Goal: Information Seeking & Learning: Learn about a topic

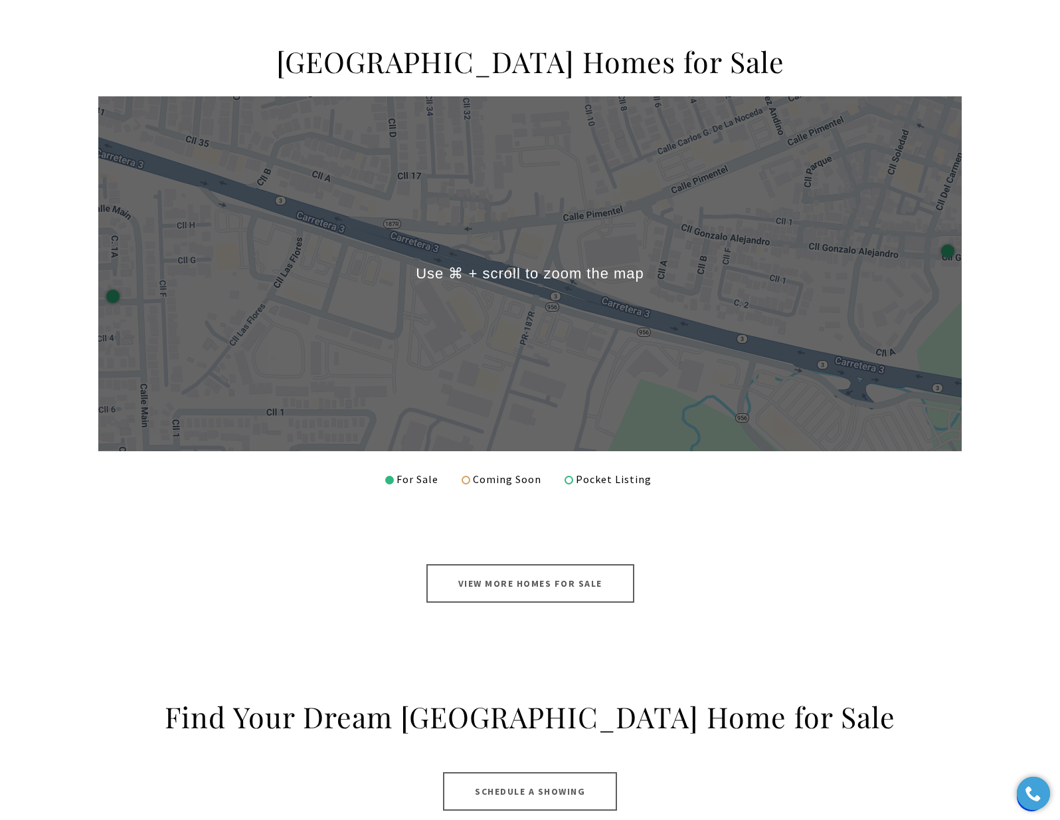
scroll to position [753, 0]
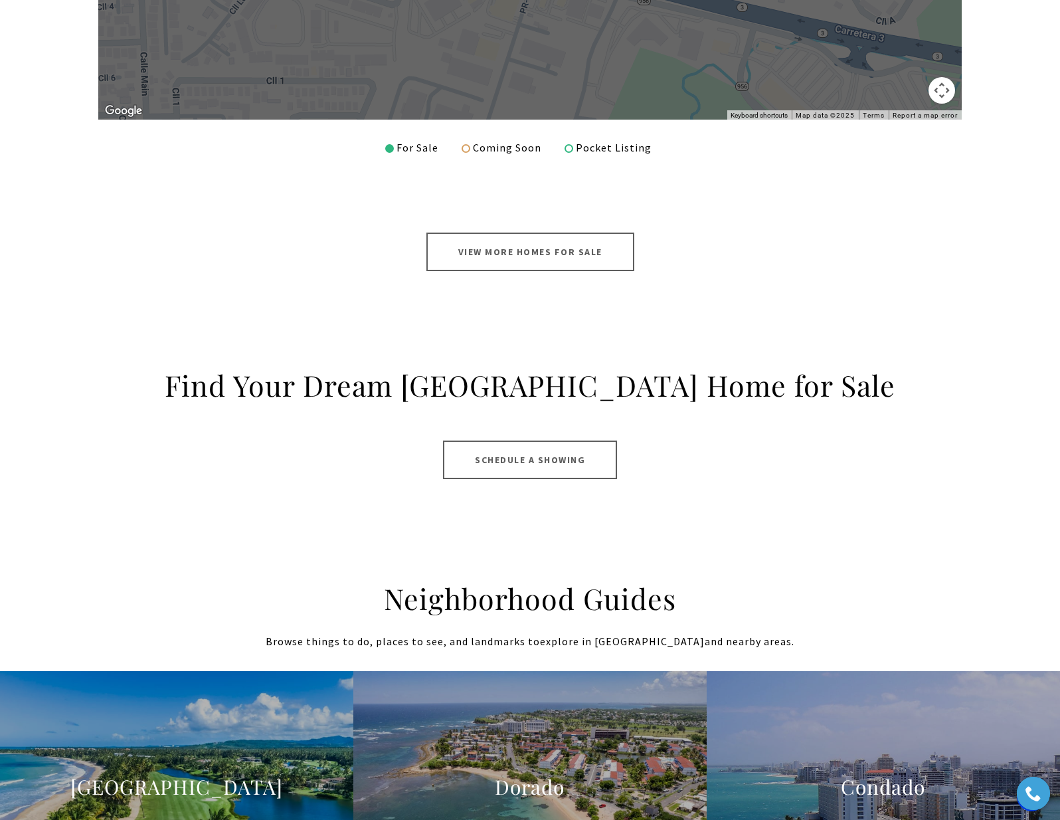
click at [534, 249] on link "View More Homes for Sale" at bounding box center [531, 252] width 208 height 39
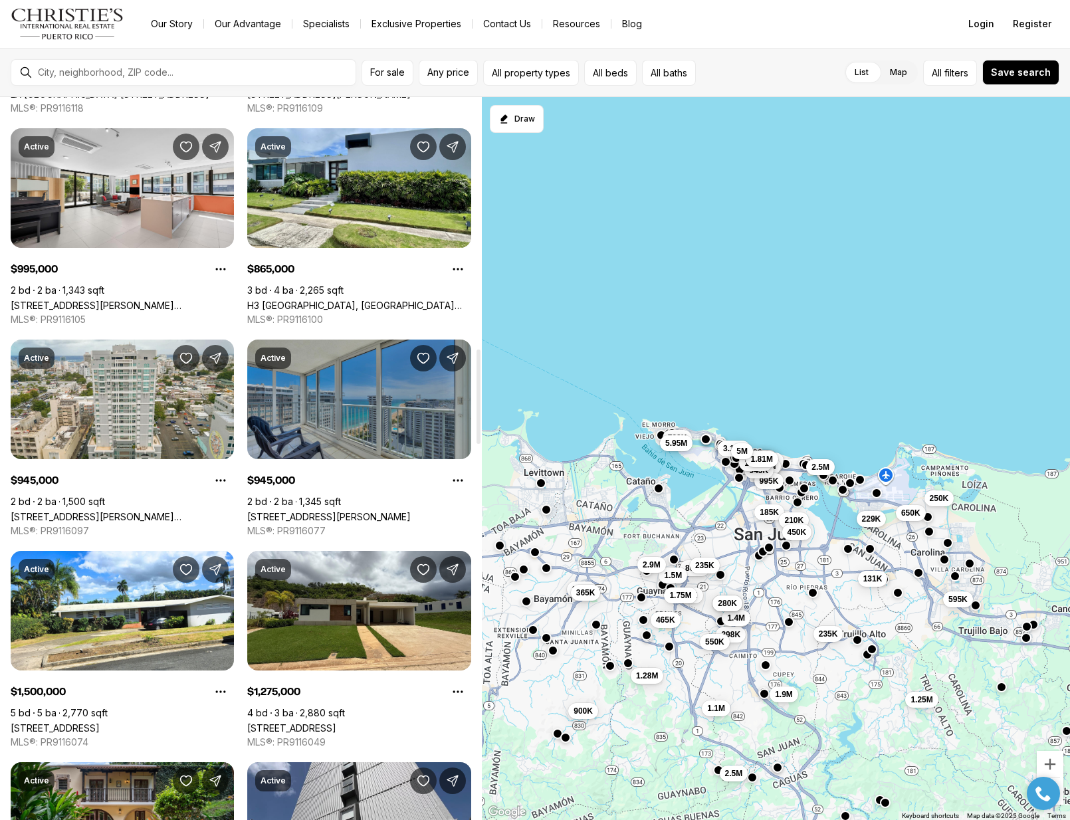
scroll to position [1948, 0]
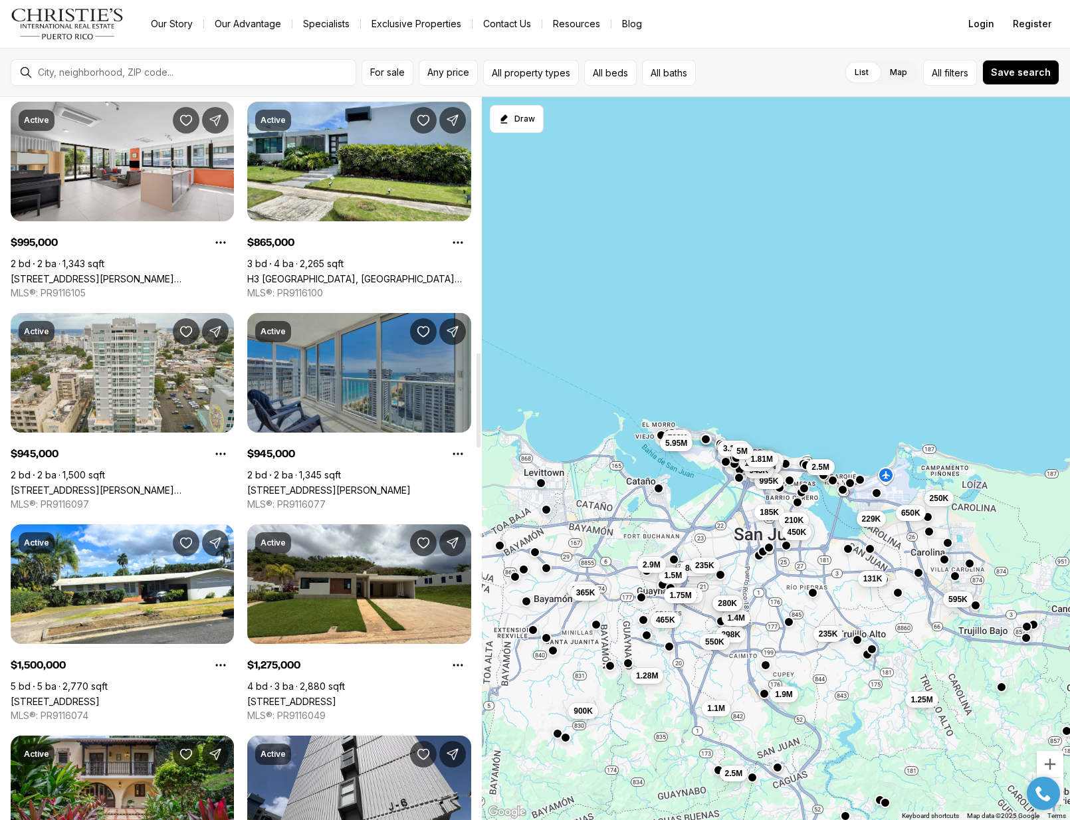
click at [374, 484] on link "[STREET_ADDRESS][PERSON_NAME]" at bounding box center [328, 489] width 163 height 11
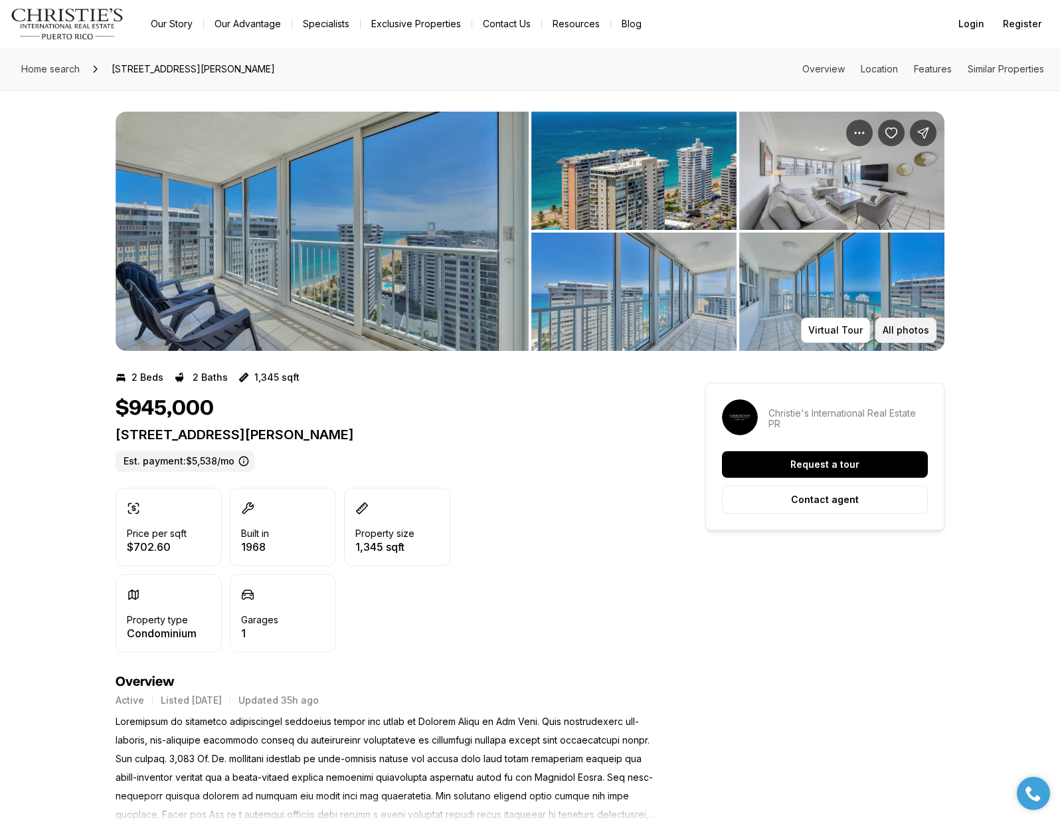
click at [913, 333] on p "All photos" at bounding box center [906, 330] width 47 height 11
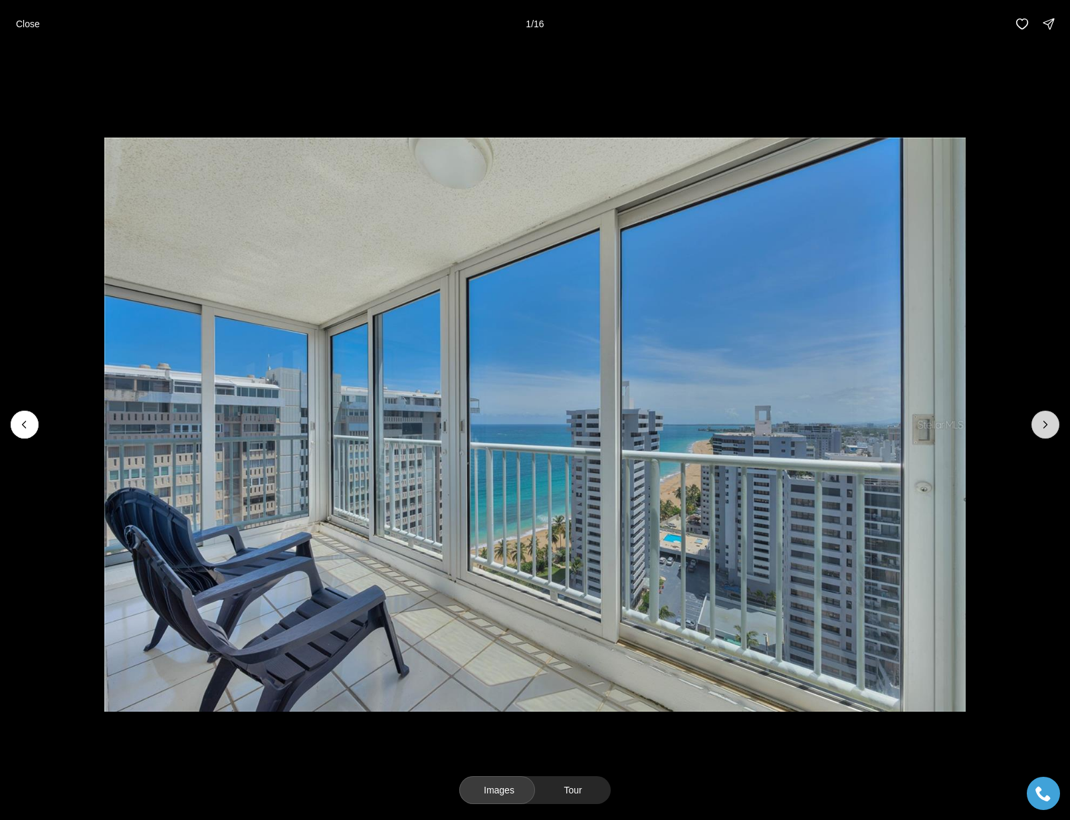
click at [1034, 420] on button "Next slide" at bounding box center [1045, 425] width 28 height 28
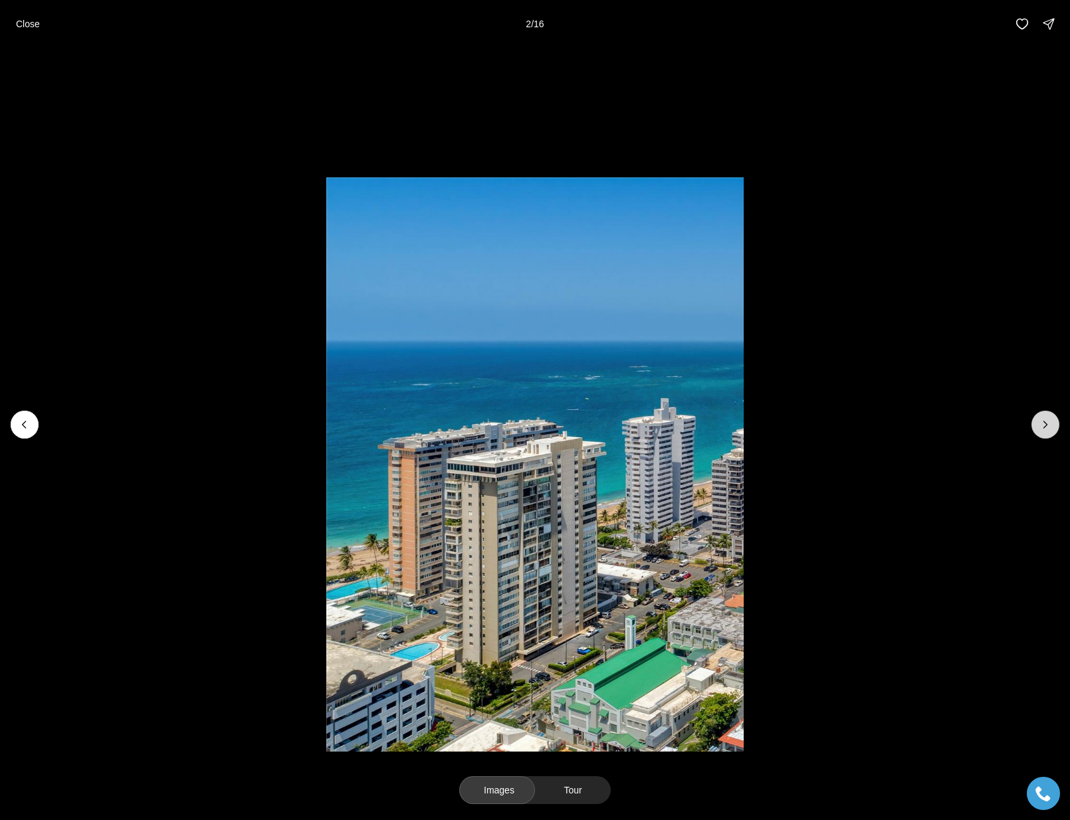
click at [1034, 420] on button "Next slide" at bounding box center [1045, 425] width 28 height 28
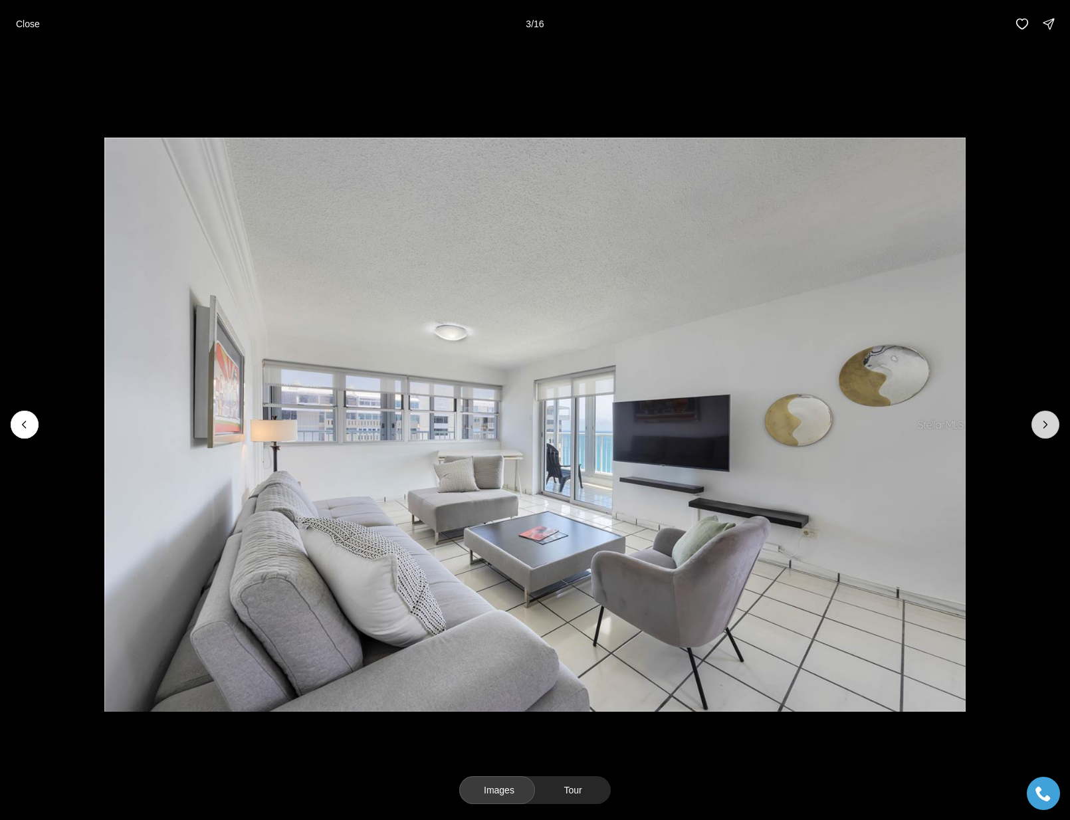
click at [1034, 420] on button "Next slide" at bounding box center [1045, 425] width 28 height 28
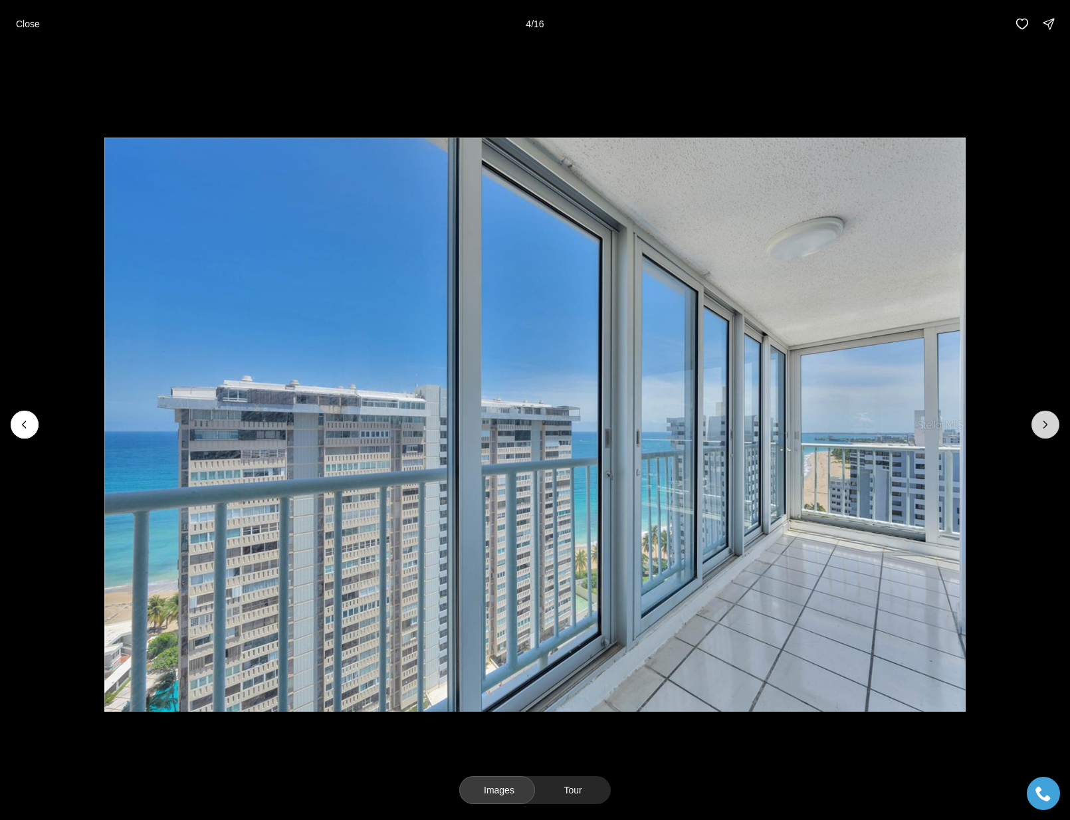
click at [1034, 420] on button "Next slide" at bounding box center [1045, 425] width 28 height 28
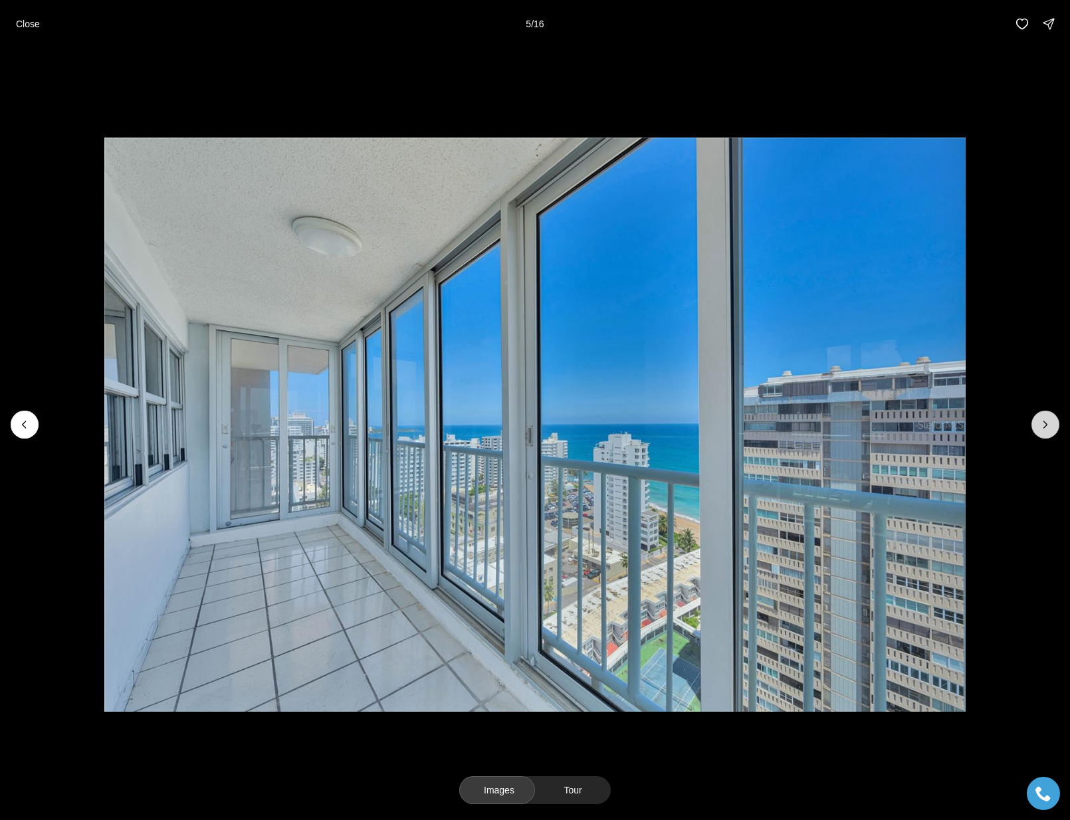
click at [1034, 420] on button "Next slide" at bounding box center [1045, 425] width 28 height 28
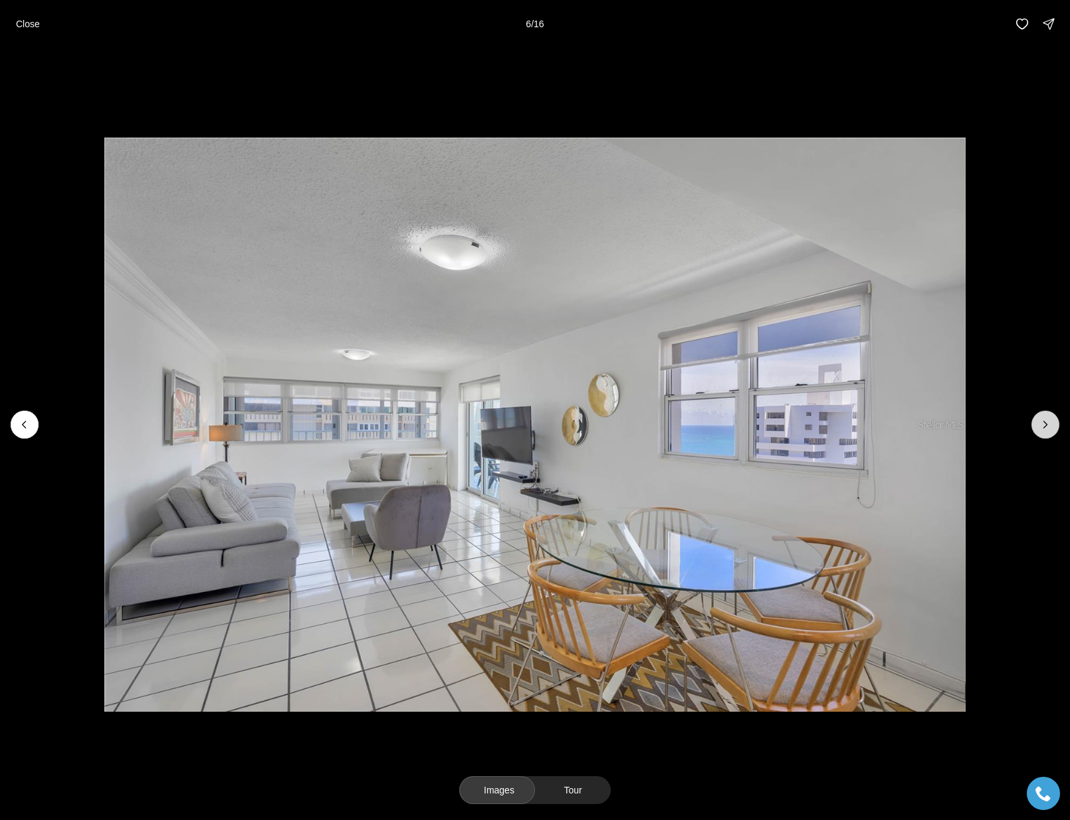
click at [1034, 420] on button "Next slide" at bounding box center [1045, 425] width 28 height 28
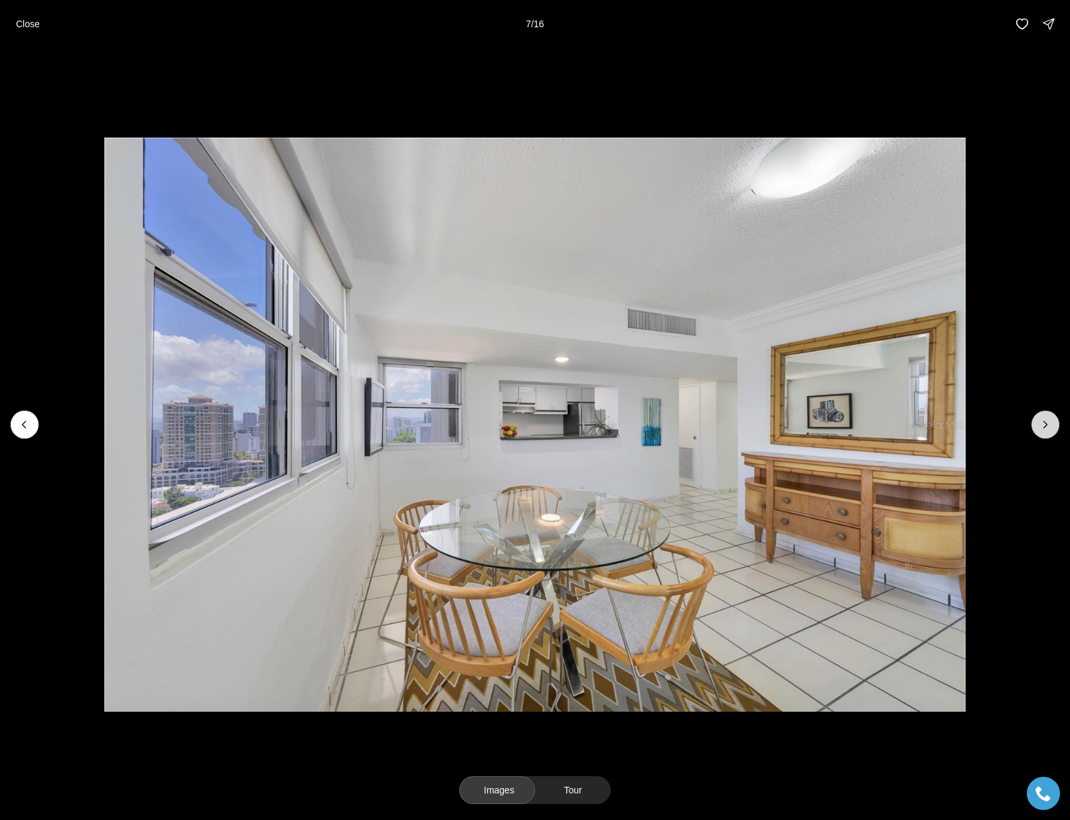
click at [1034, 420] on button "Next slide" at bounding box center [1045, 425] width 28 height 28
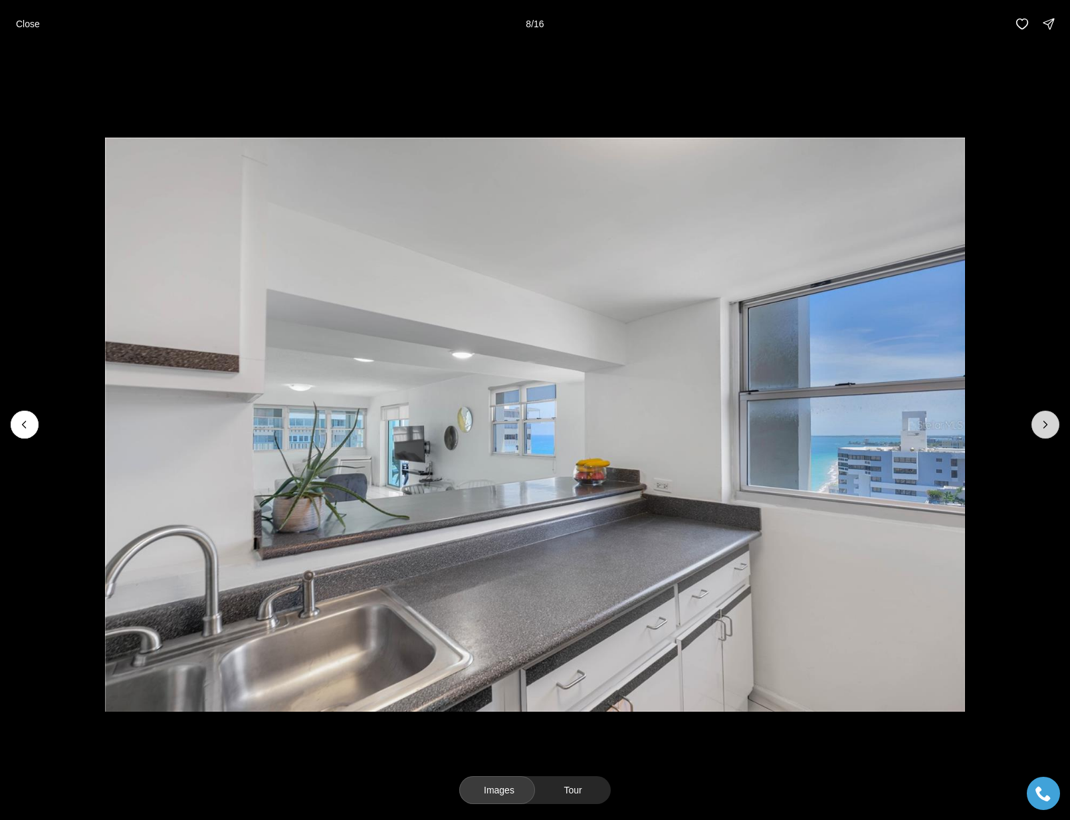
click at [1034, 420] on button "Next slide" at bounding box center [1045, 425] width 28 height 28
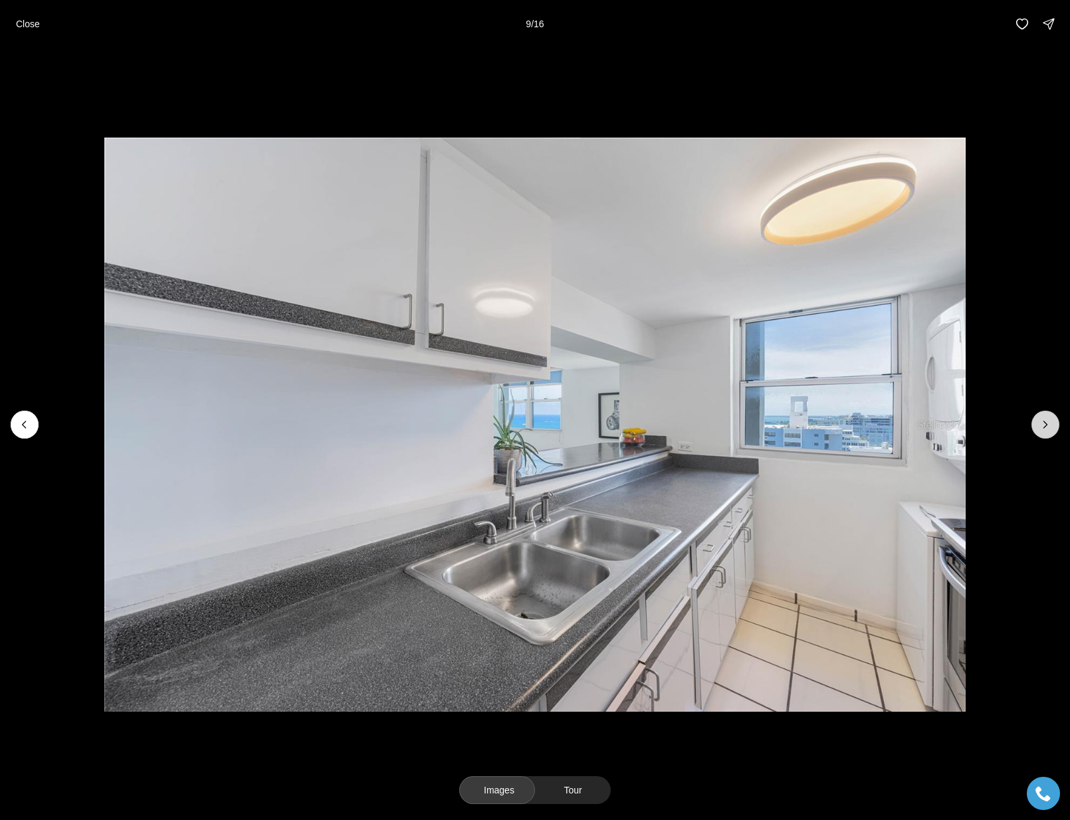
click at [1034, 420] on button "Next slide" at bounding box center [1045, 425] width 28 height 28
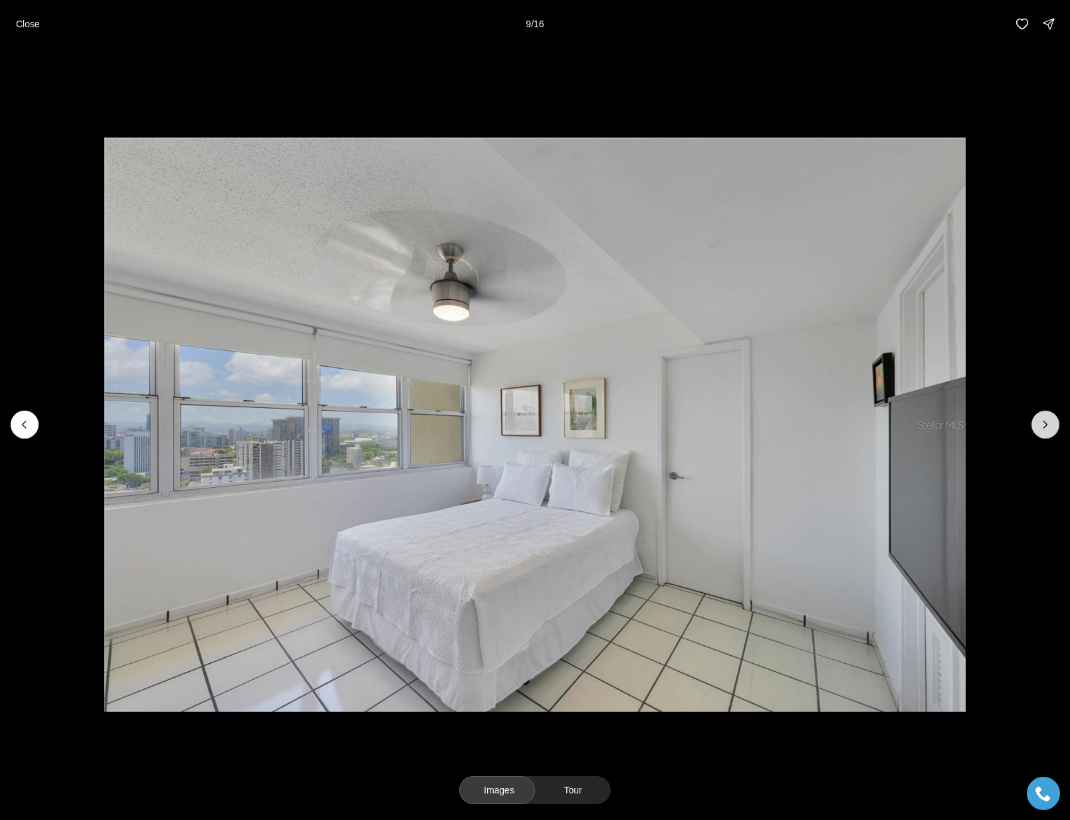
click at [1034, 420] on button "Next slide" at bounding box center [1045, 425] width 28 height 28
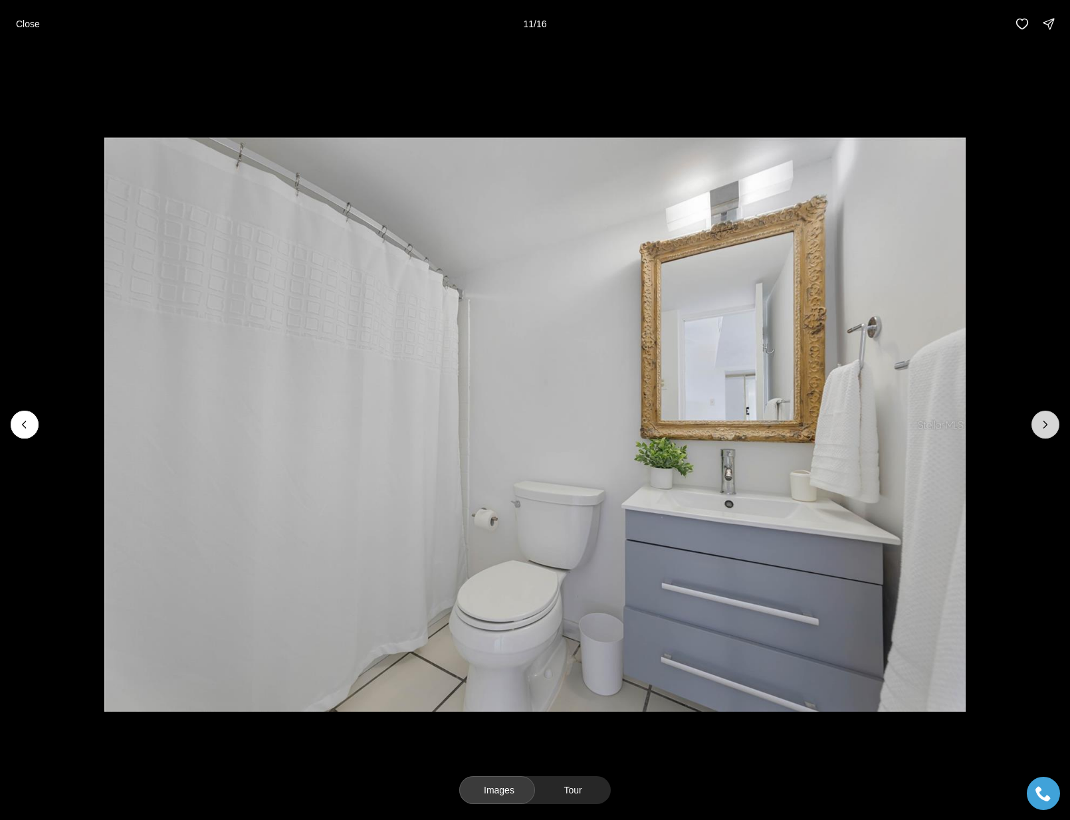
click at [1034, 420] on button "Next slide" at bounding box center [1045, 425] width 28 height 28
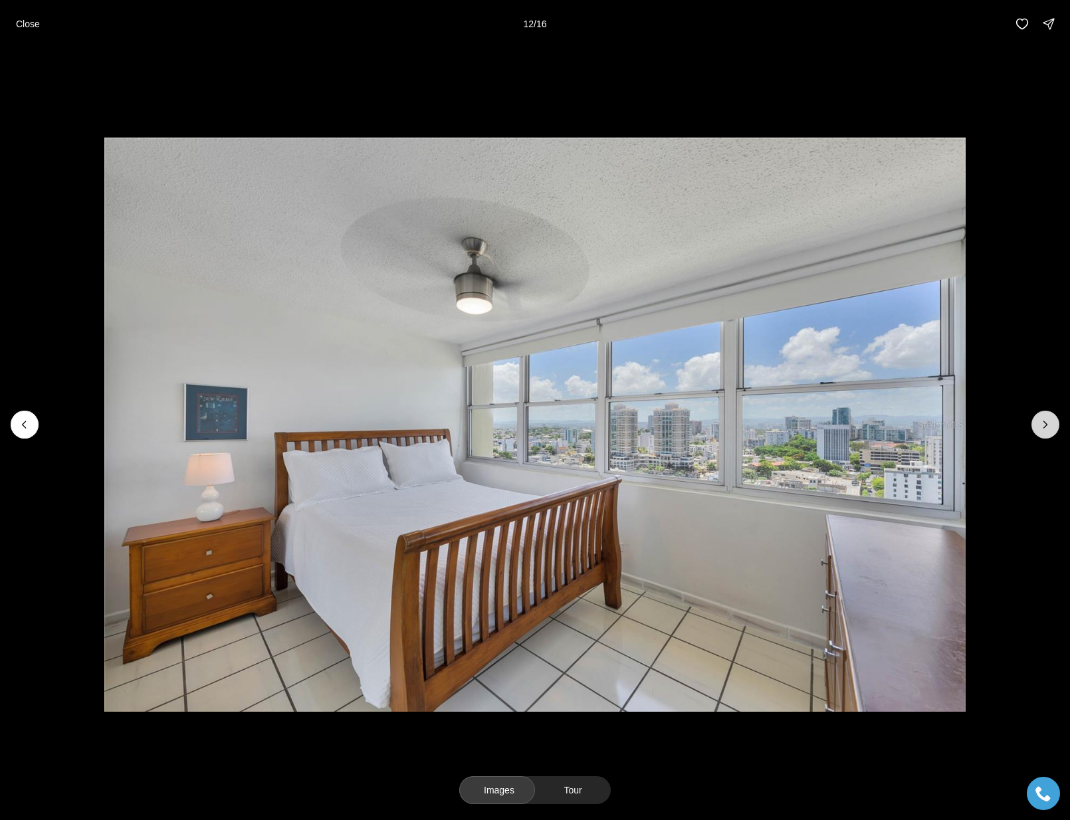
click at [1034, 420] on button "Next slide" at bounding box center [1045, 425] width 28 height 28
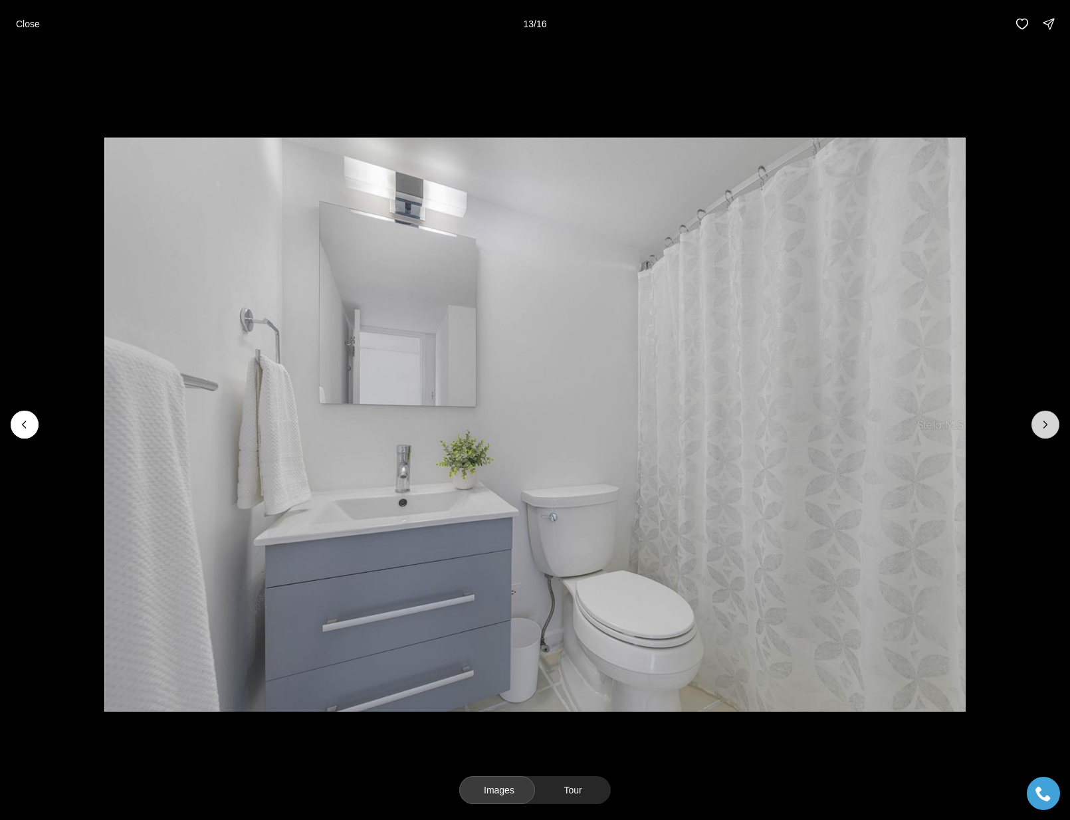
click at [1034, 420] on button "Next slide" at bounding box center [1045, 425] width 28 height 28
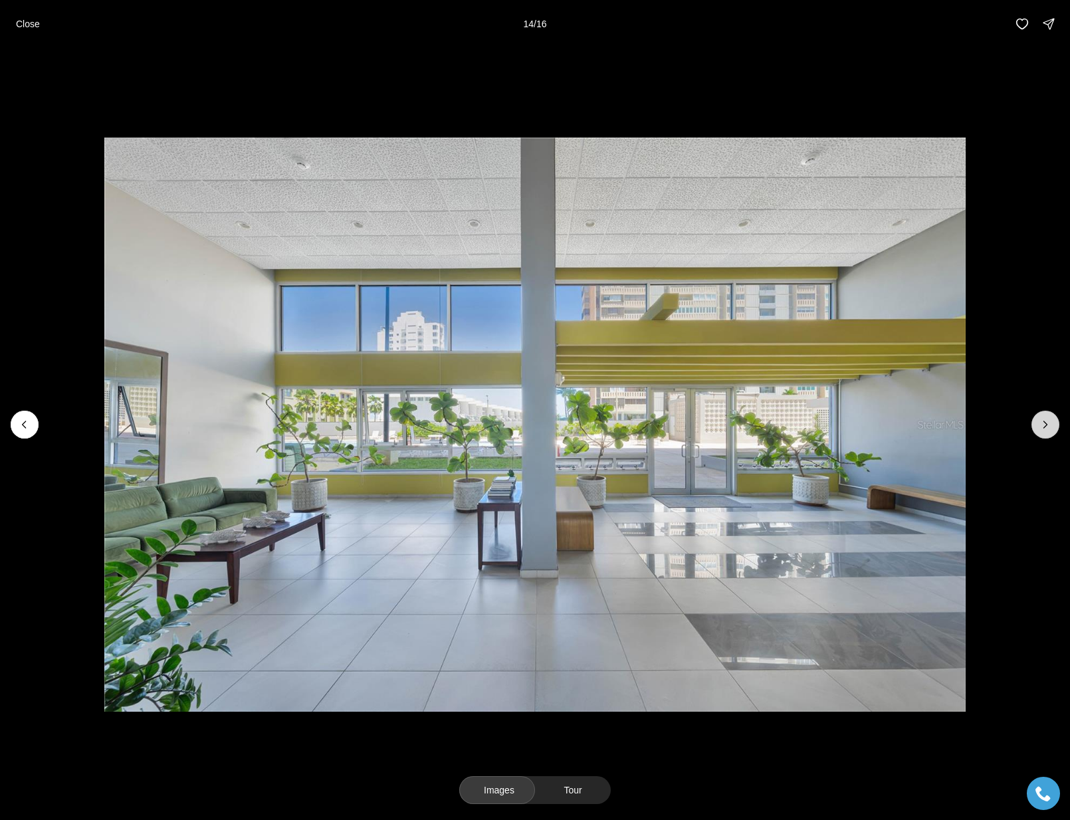
click at [1034, 420] on button "Next slide" at bounding box center [1045, 425] width 28 height 28
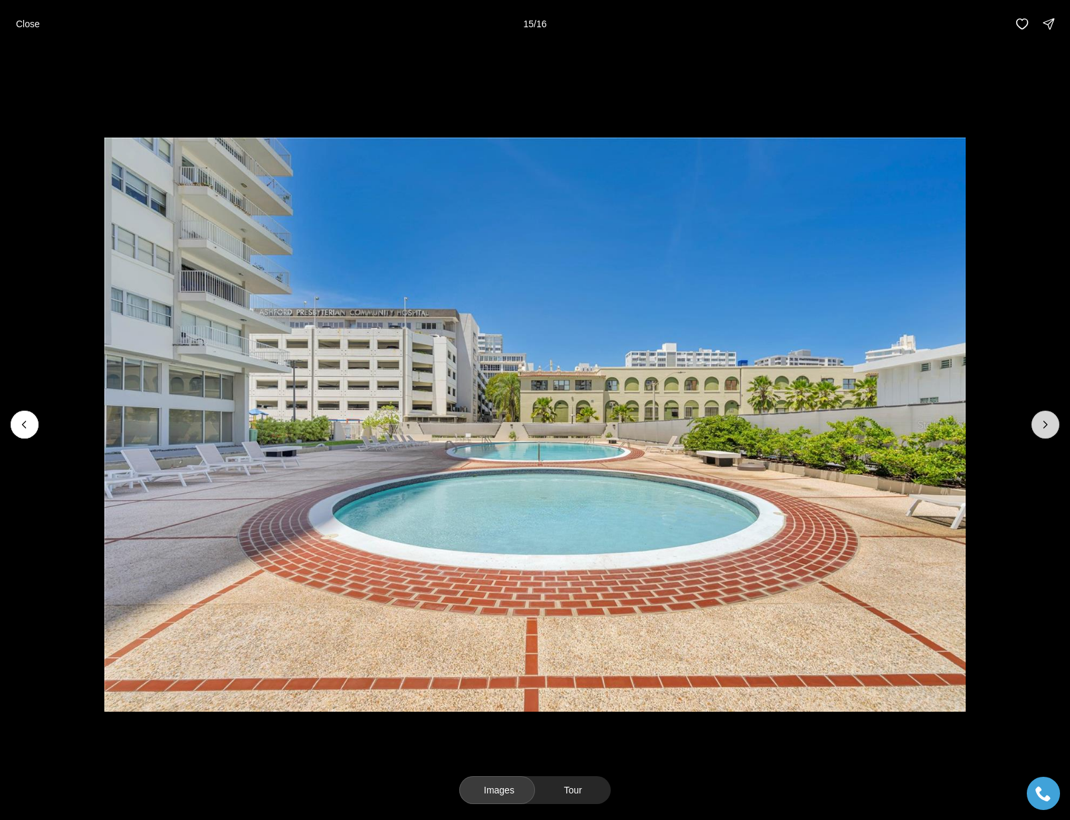
click at [1034, 420] on button "Next slide" at bounding box center [1045, 425] width 28 height 28
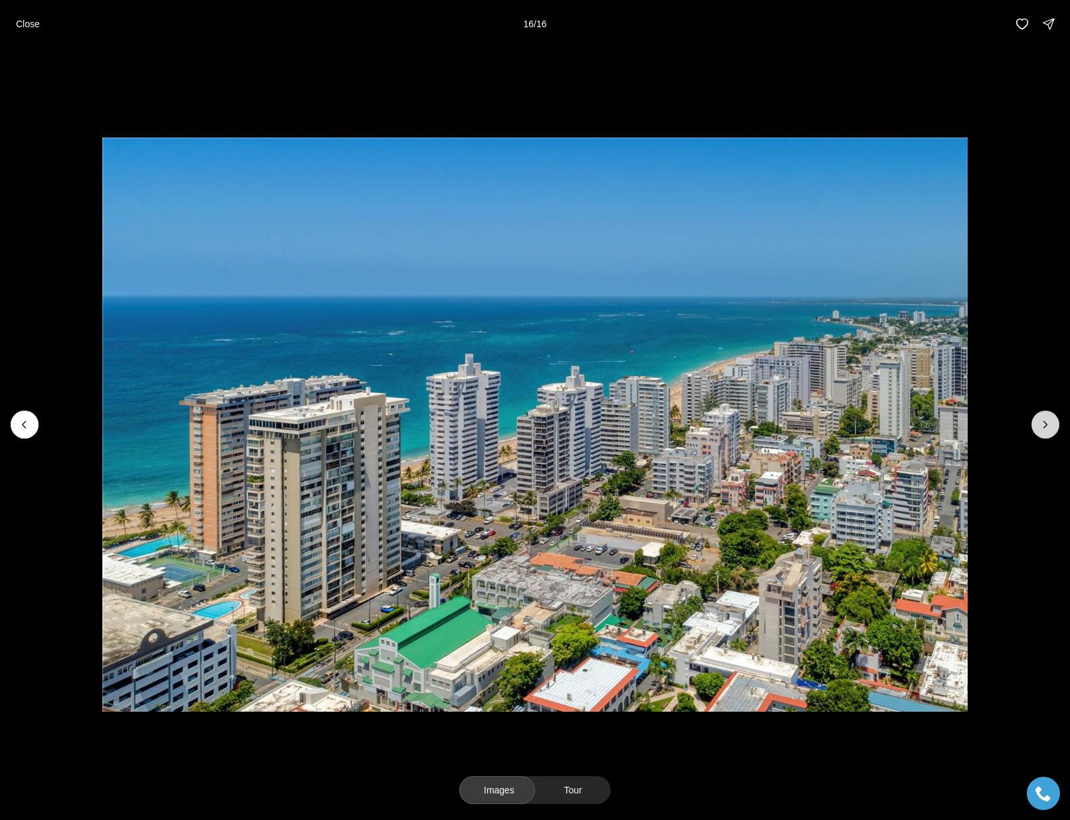
click at [1034, 420] on div at bounding box center [1045, 425] width 28 height 28
click at [40, 31] on button "Close" at bounding box center [28, 24] width 40 height 27
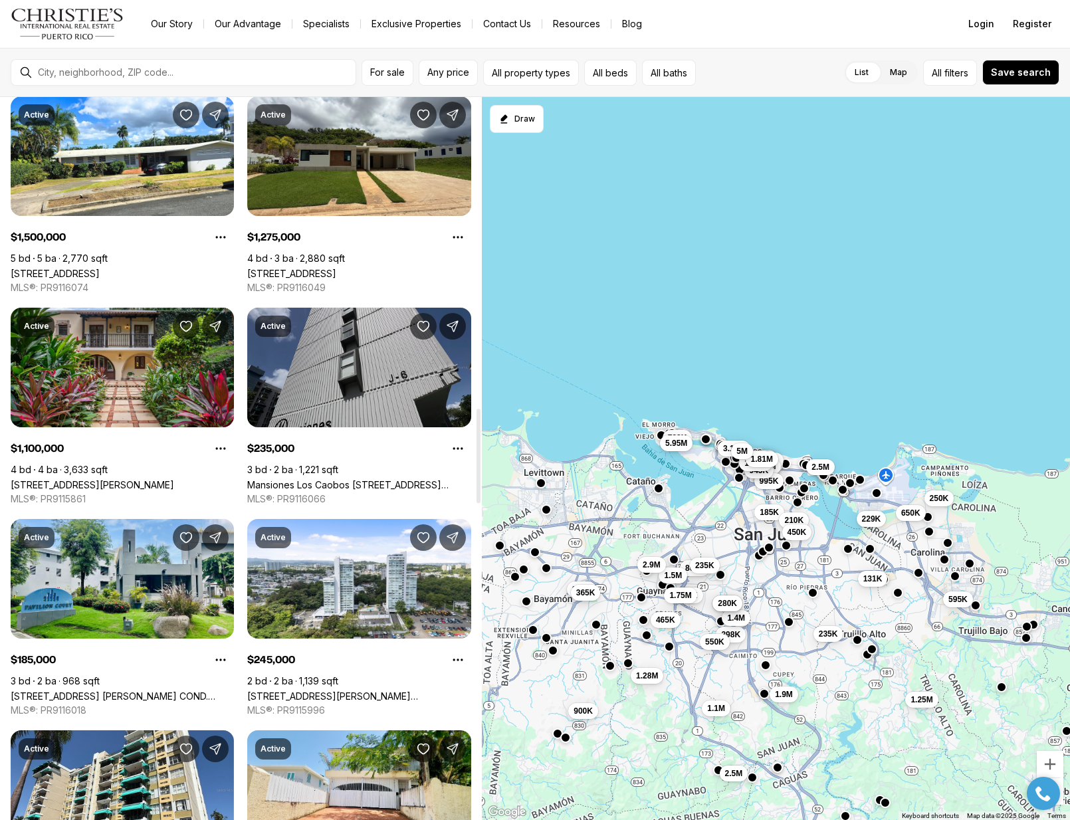
scroll to position [2379, 0]
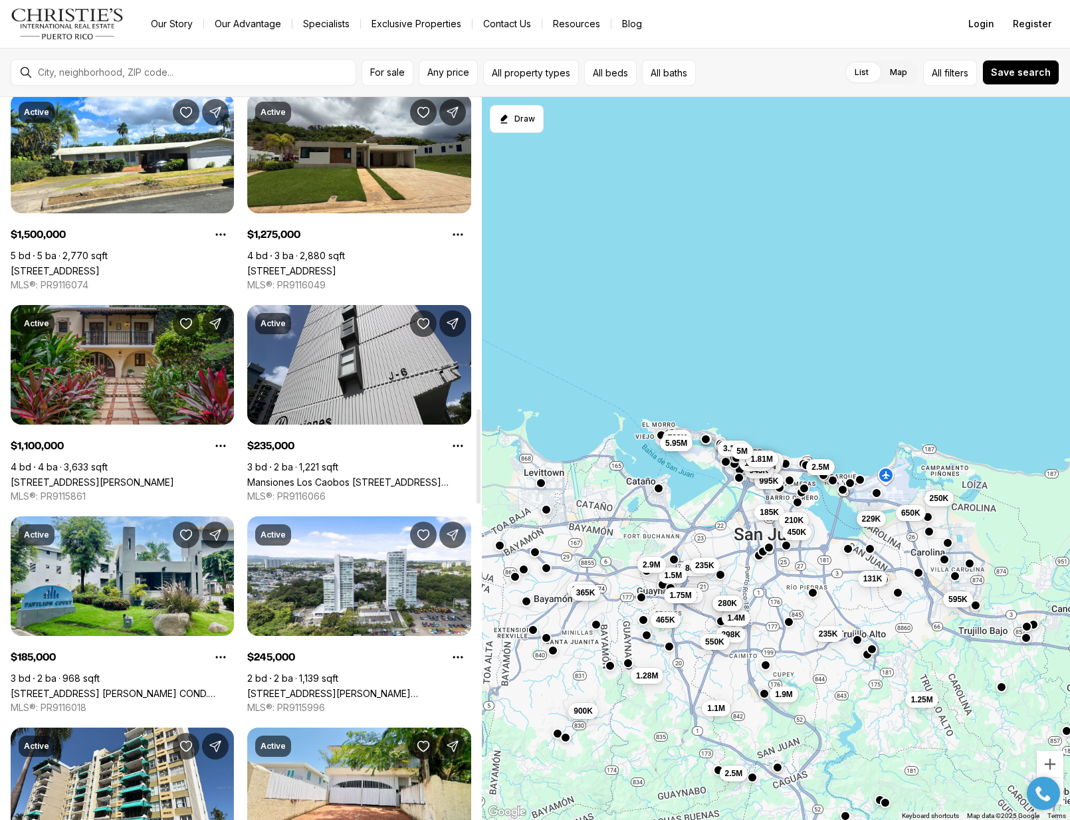
click at [145, 476] on link "[STREET_ADDRESS][PERSON_NAME]" at bounding box center [92, 481] width 163 height 11
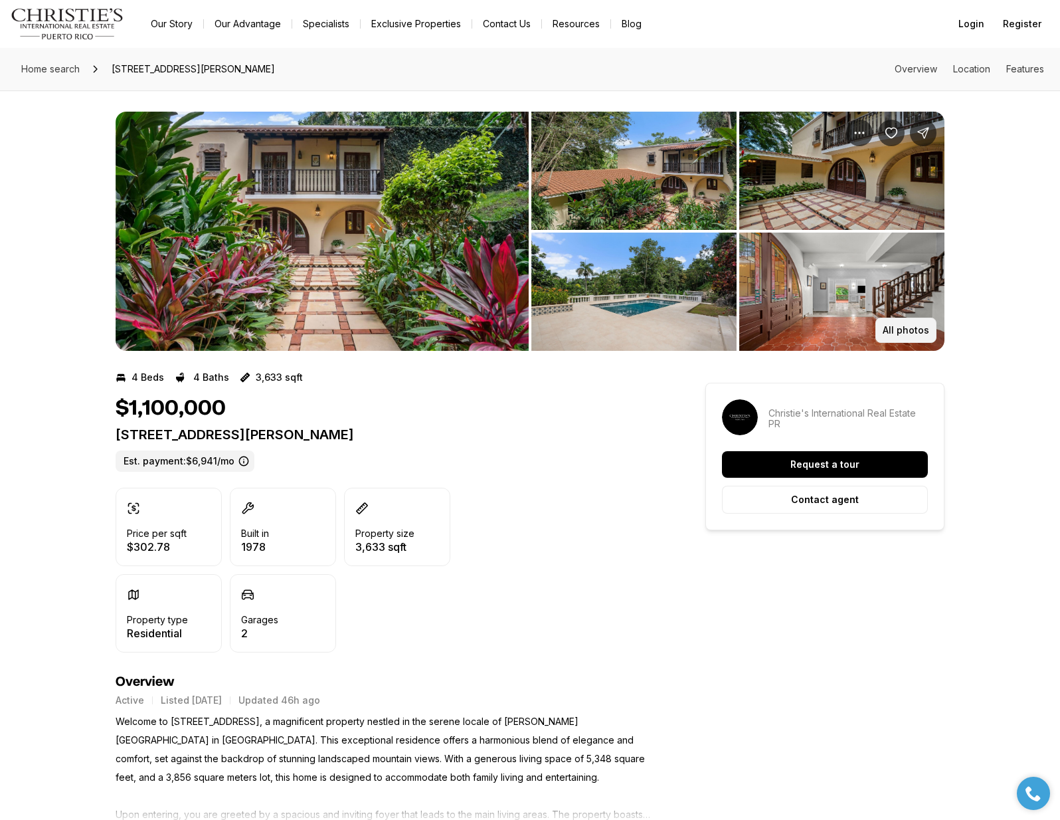
click at [890, 330] on p "All photos" at bounding box center [906, 330] width 47 height 11
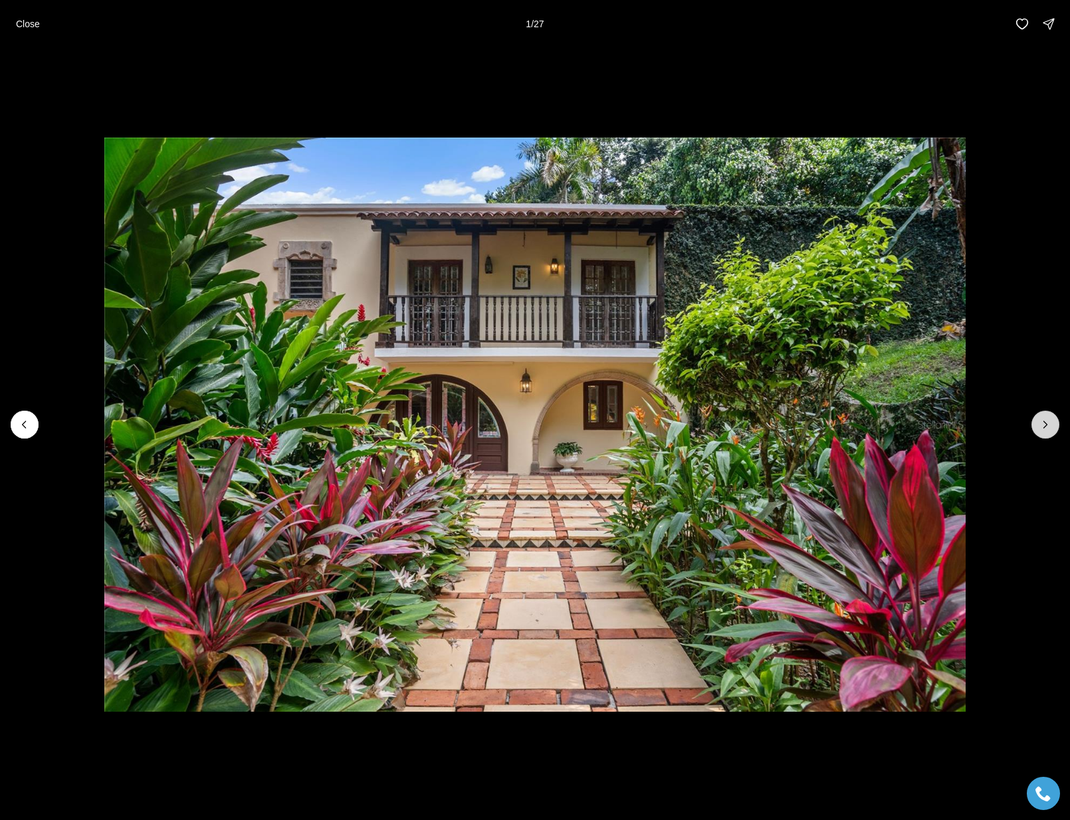
click at [1044, 415] on button "Next slide" at bounding box center [1045, 425] width 28 height 28
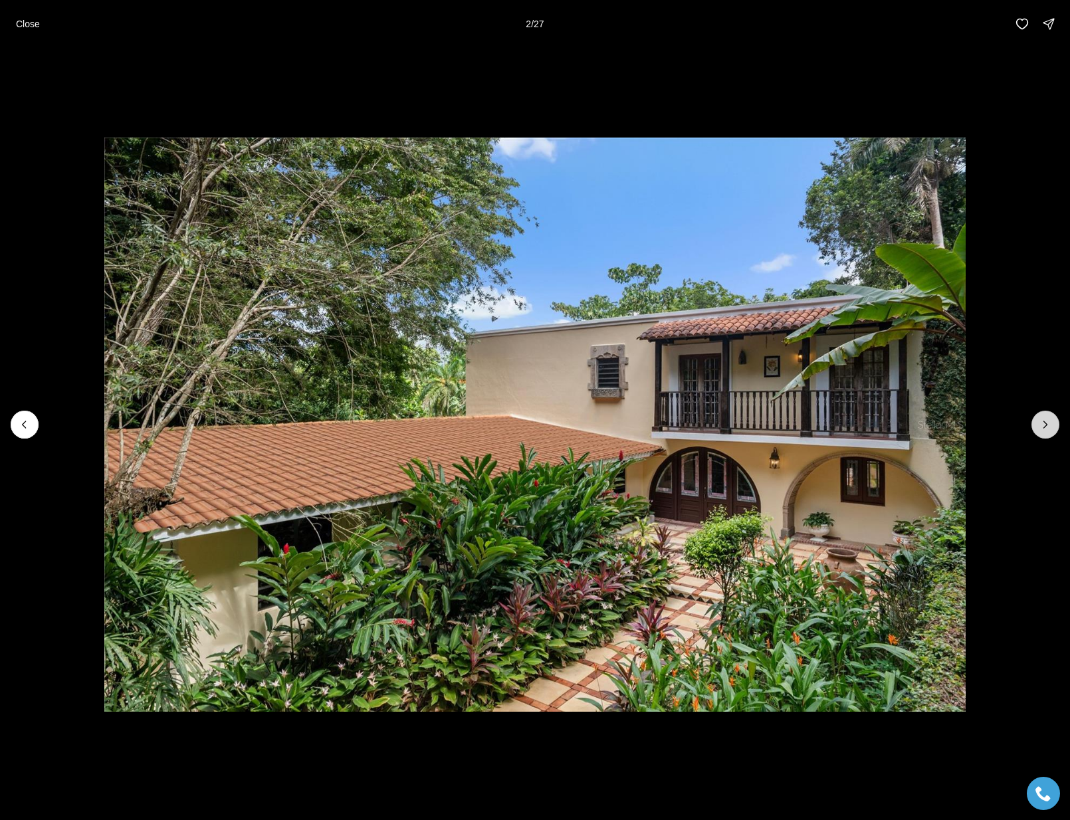
click at [1044, 415] on button "Next slide" at bounding box center [1045, 425] width 28 height 28
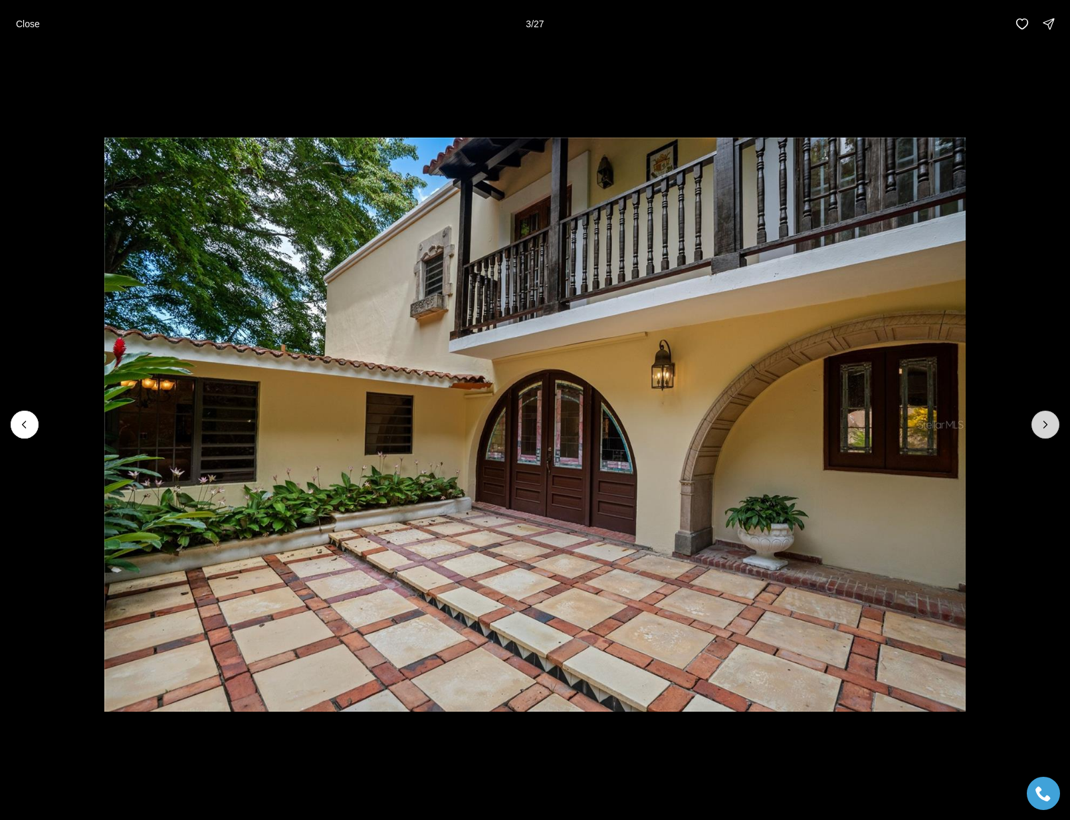
click at [1044, 415] on button "Next slide" at bounding box center [1045, 425] width 28 height 28
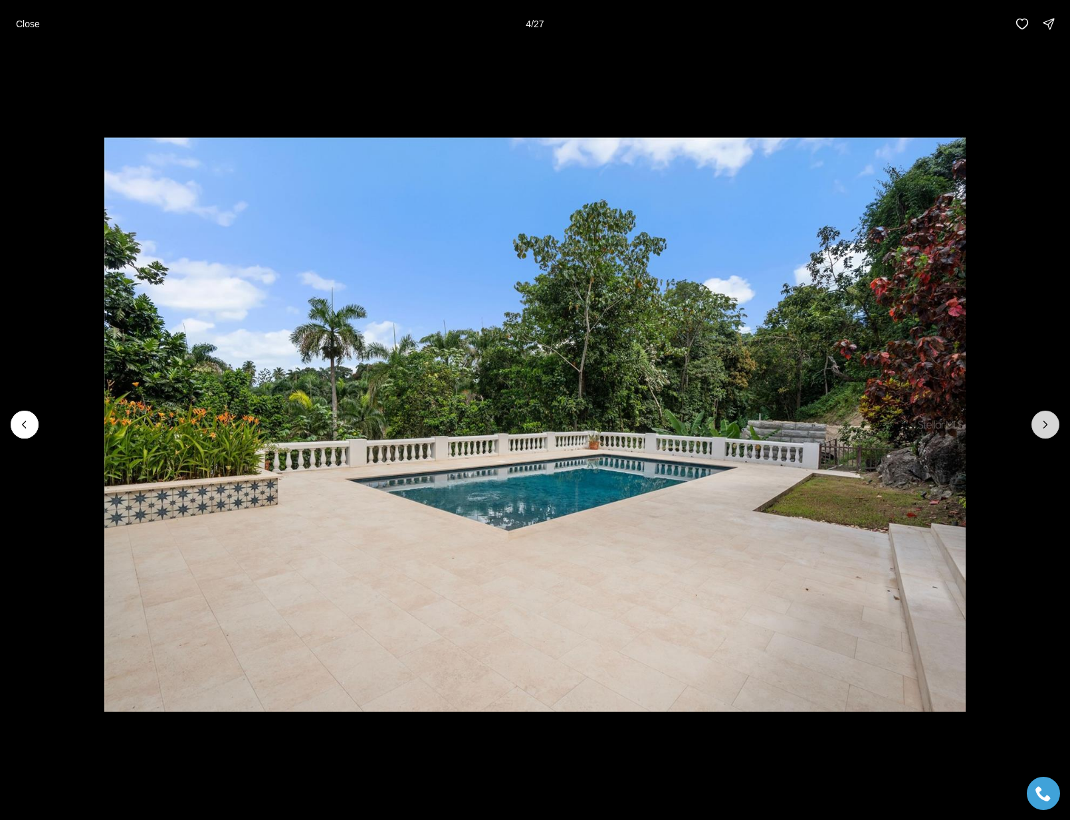
click at [1044, 415] on button "Next slide" at bounding box center [1045, 425] width 28 height 28
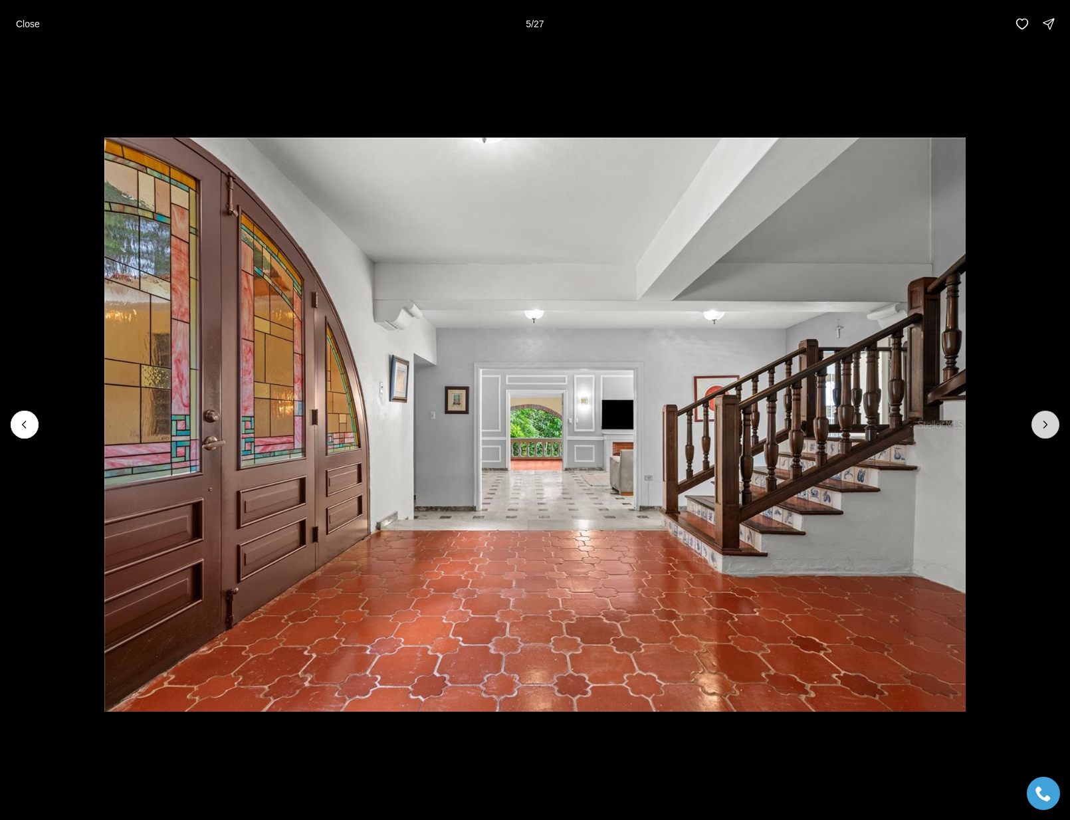
click at [1044, 415] on button "Next slide" at bounding box center [1045, 425] width 28 height 28
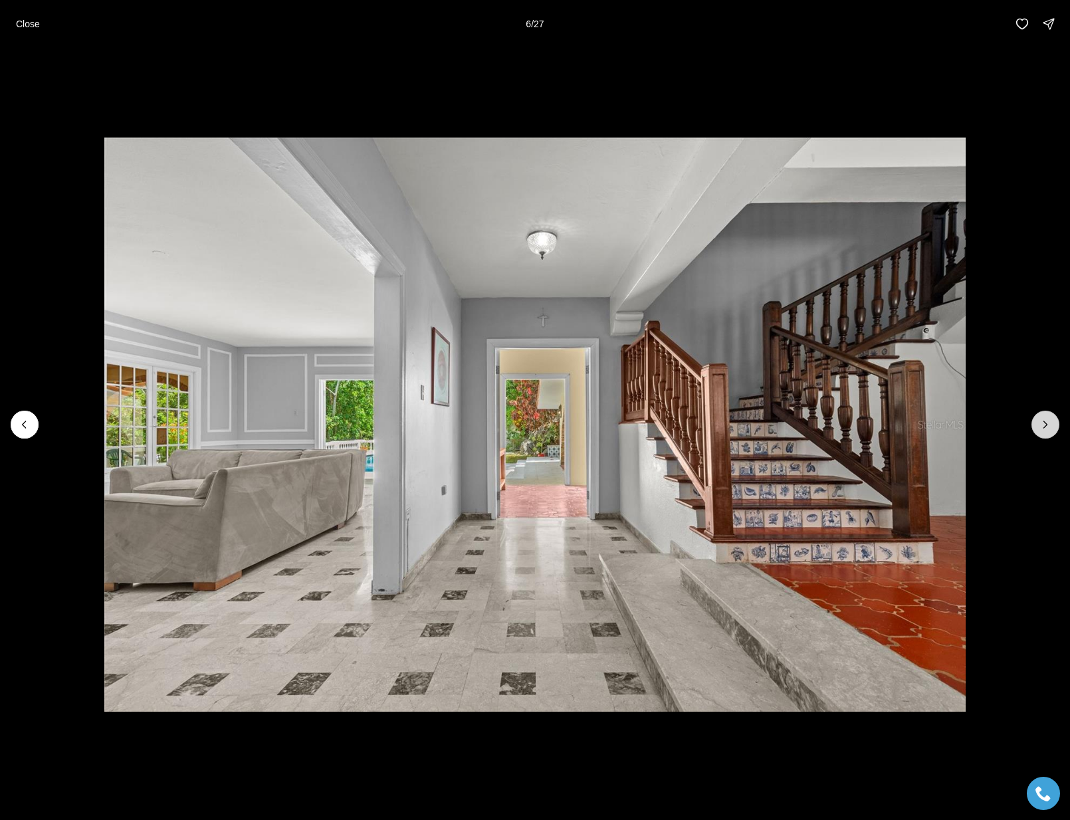
click at [1044, 415] on button "Next slide" at bounding box center [1045, 425] width 28 height 28
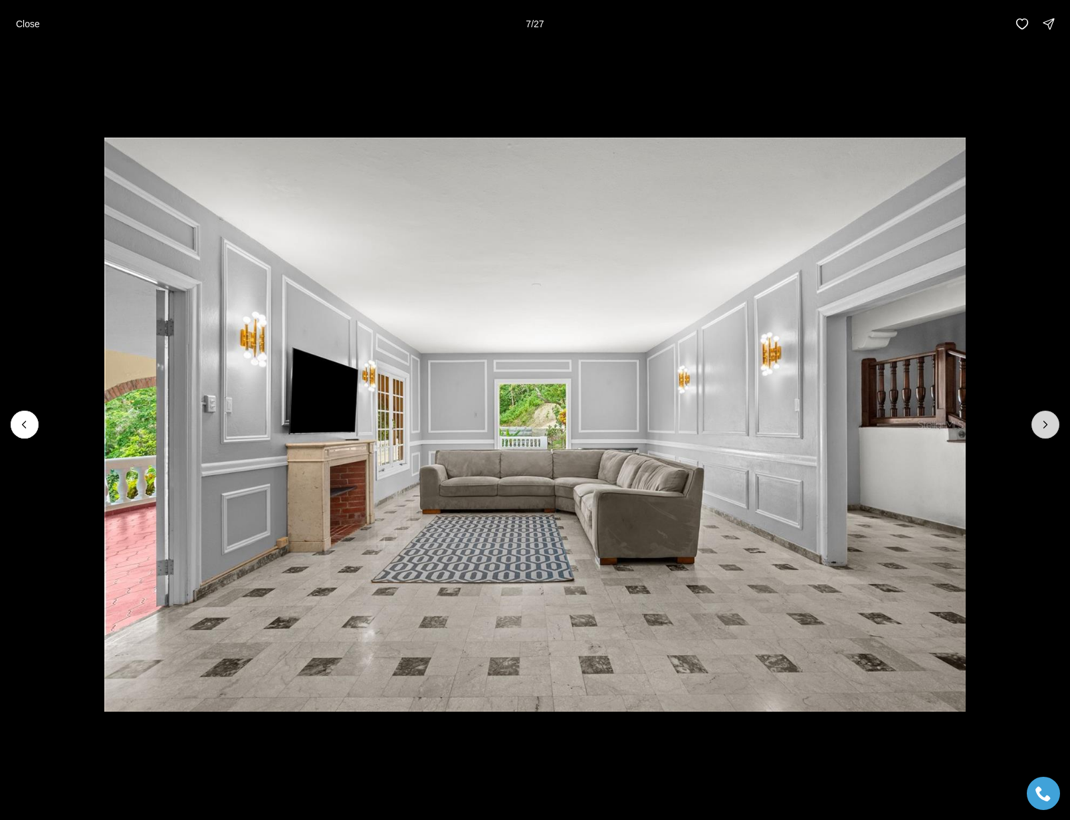
click at [1044, 415] on button "Next slide" at bounding box center [1045, 425] width 28 height 28
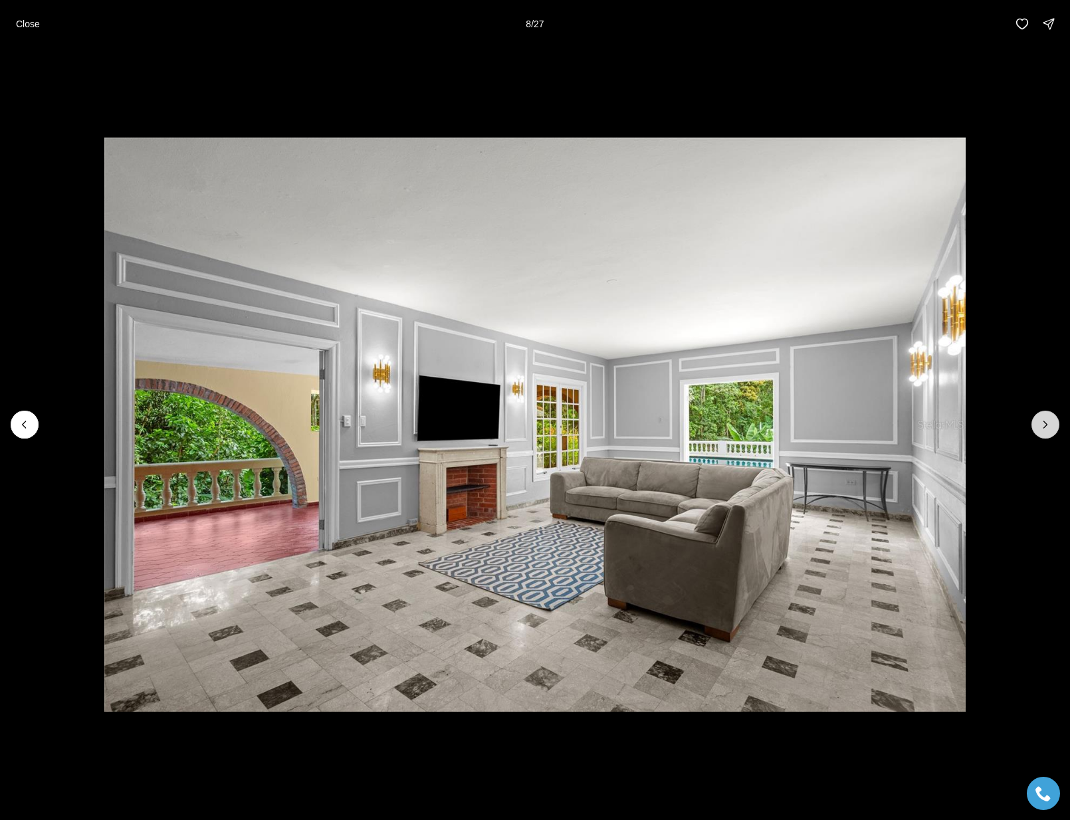
click at [1044, 415] on button "Next slide" at bounding box center [1045, 425] width 28 height 28
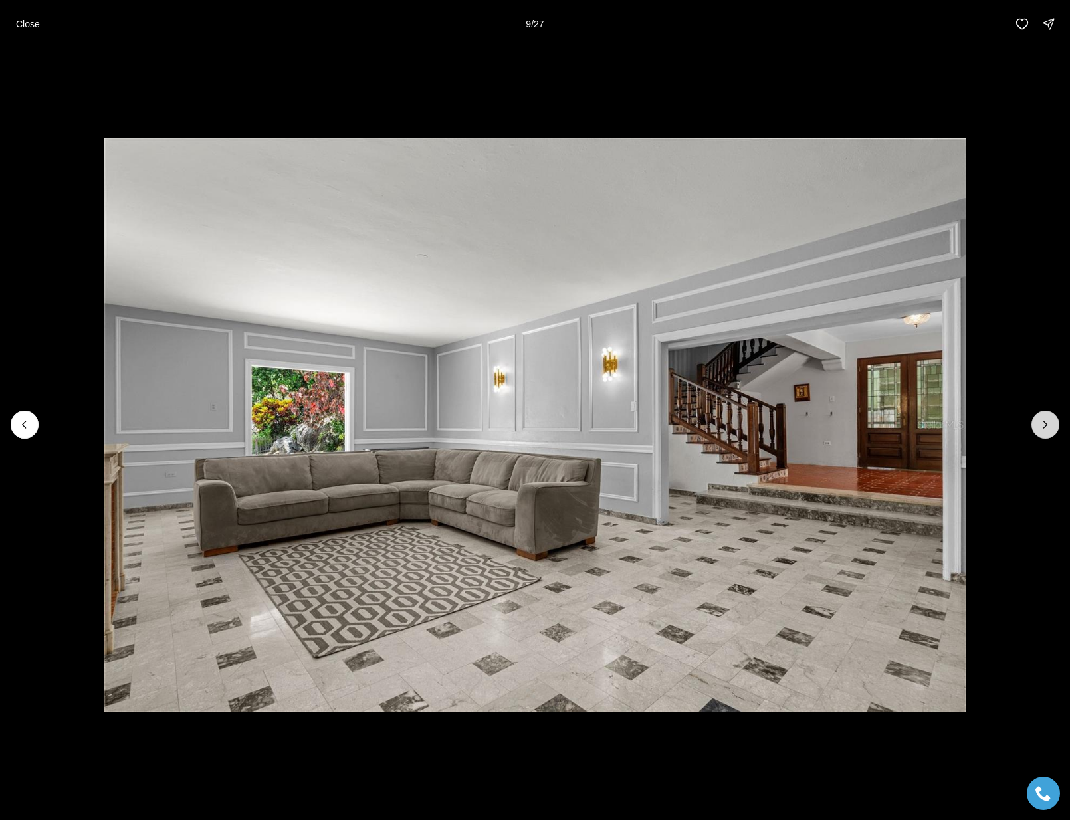
click at [1044, 415] on button "Next slide" at bounding box center [1045, 425] width 28 height 28
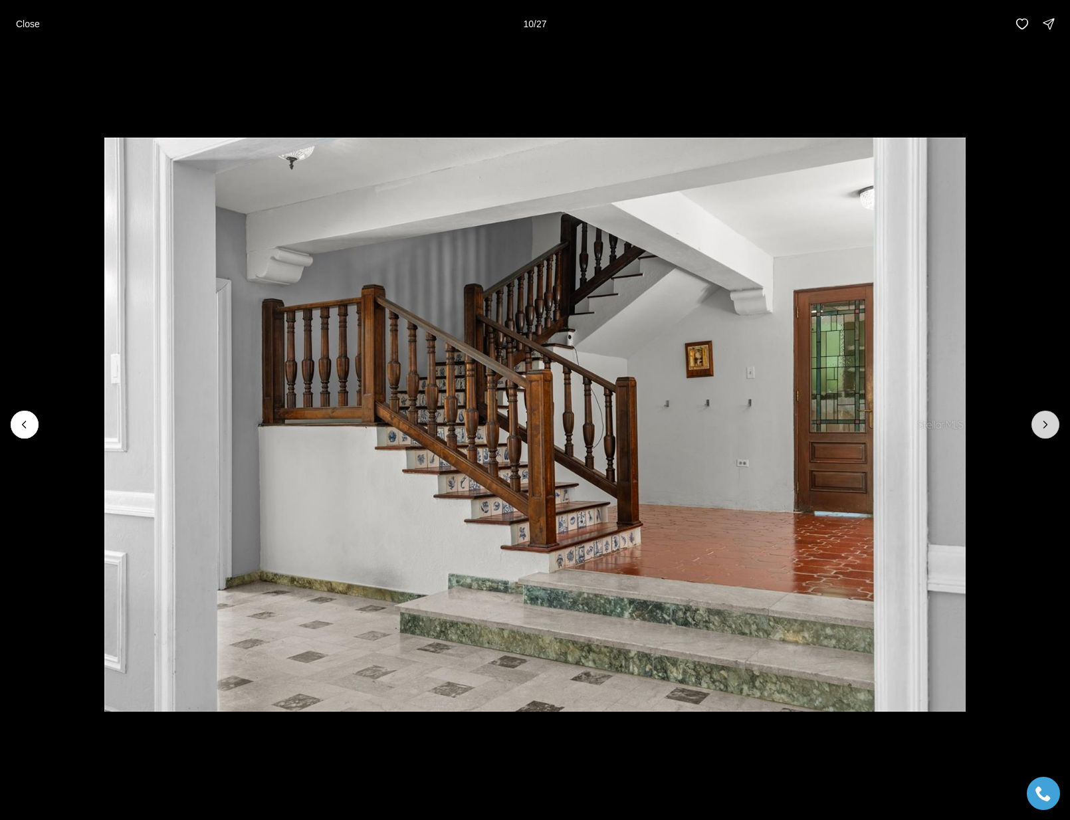
click at [1044, 415] on button "Next slide" at bounding box center [1045, 425] width 28 height 28
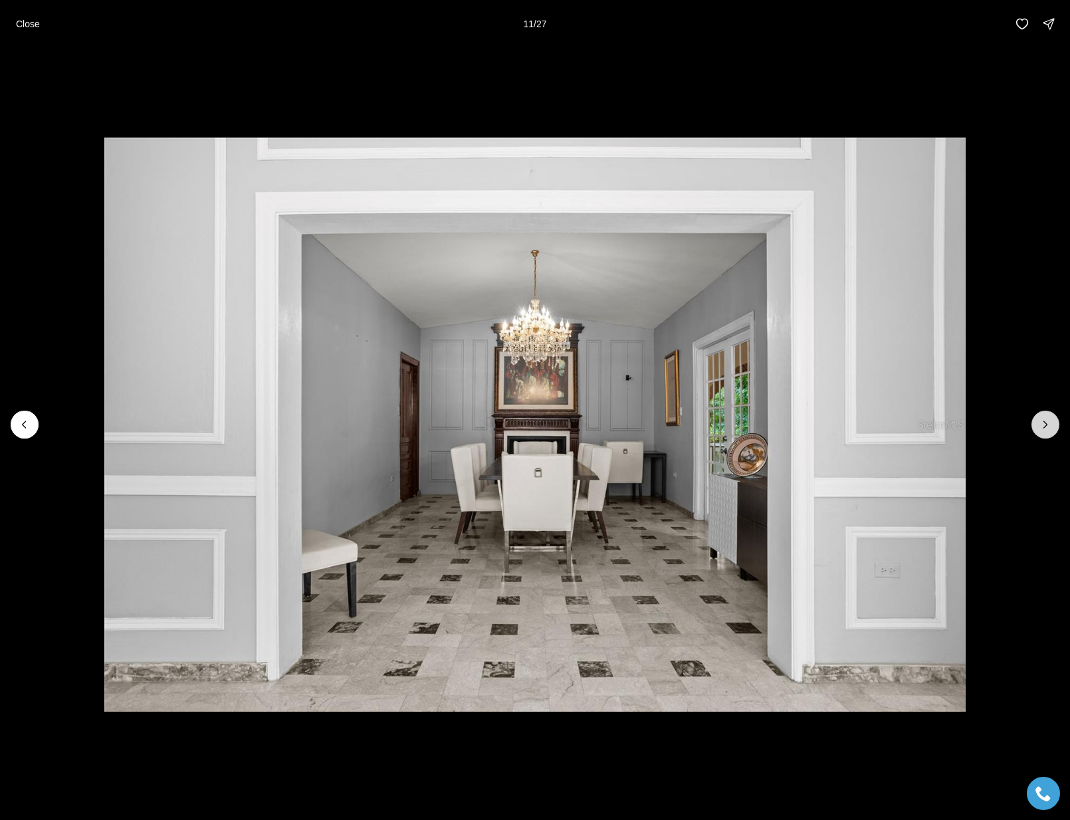
click at [1044, 415] on button "Next slide" at bounding box center [1045, 425] width 28 height 28
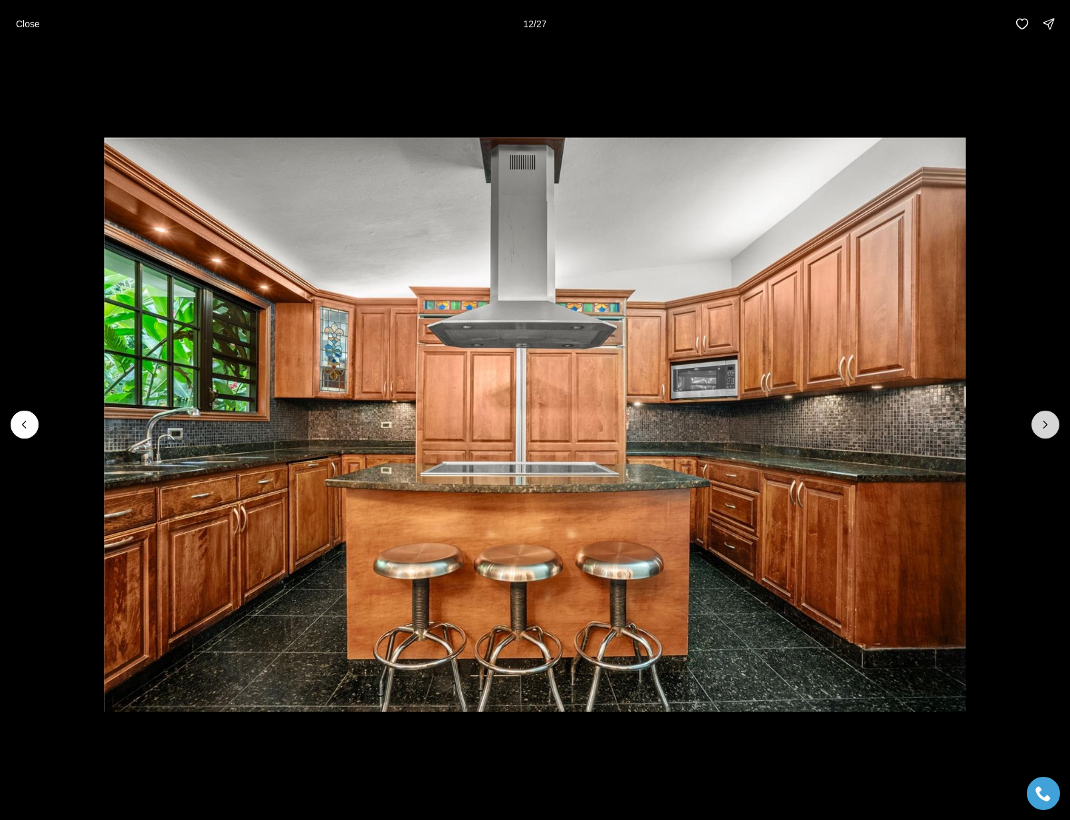
click at [1044, 415] on button "Next slide" at bounding box center [1045, 425] width 28 height 28
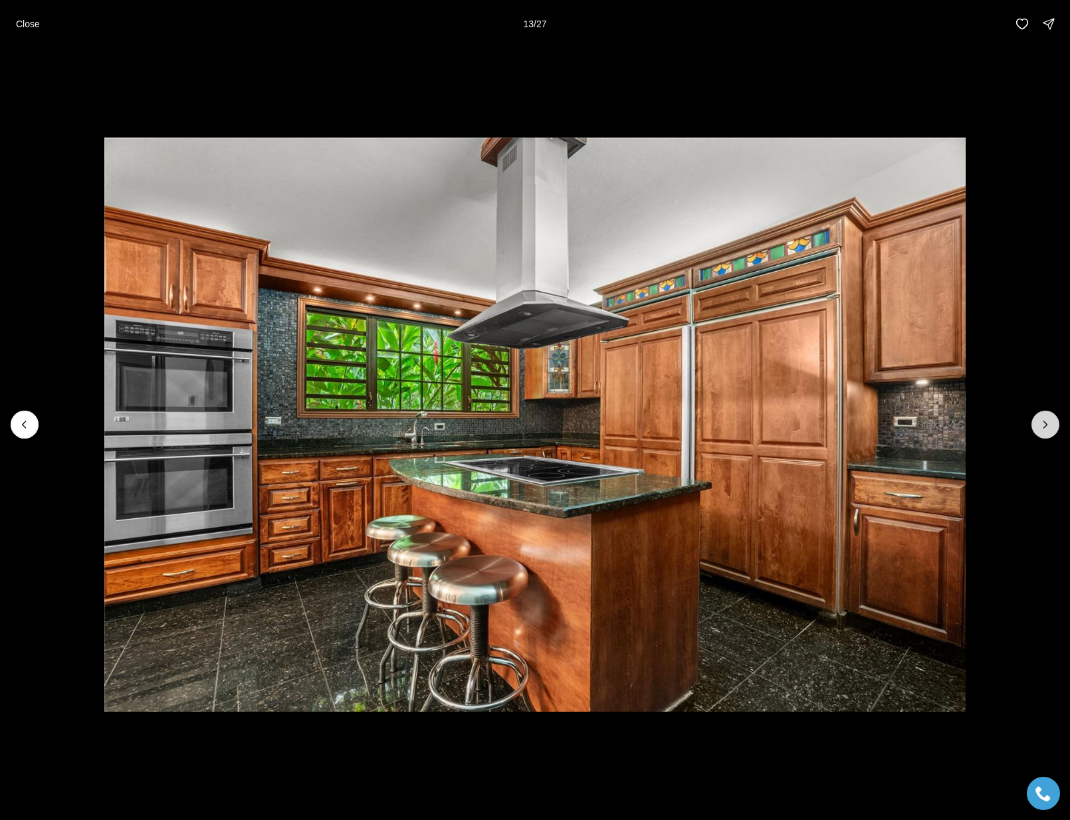
click at [1044, 415] on button "Next slide" at bounding box center [1045, 425] width 28 height 28
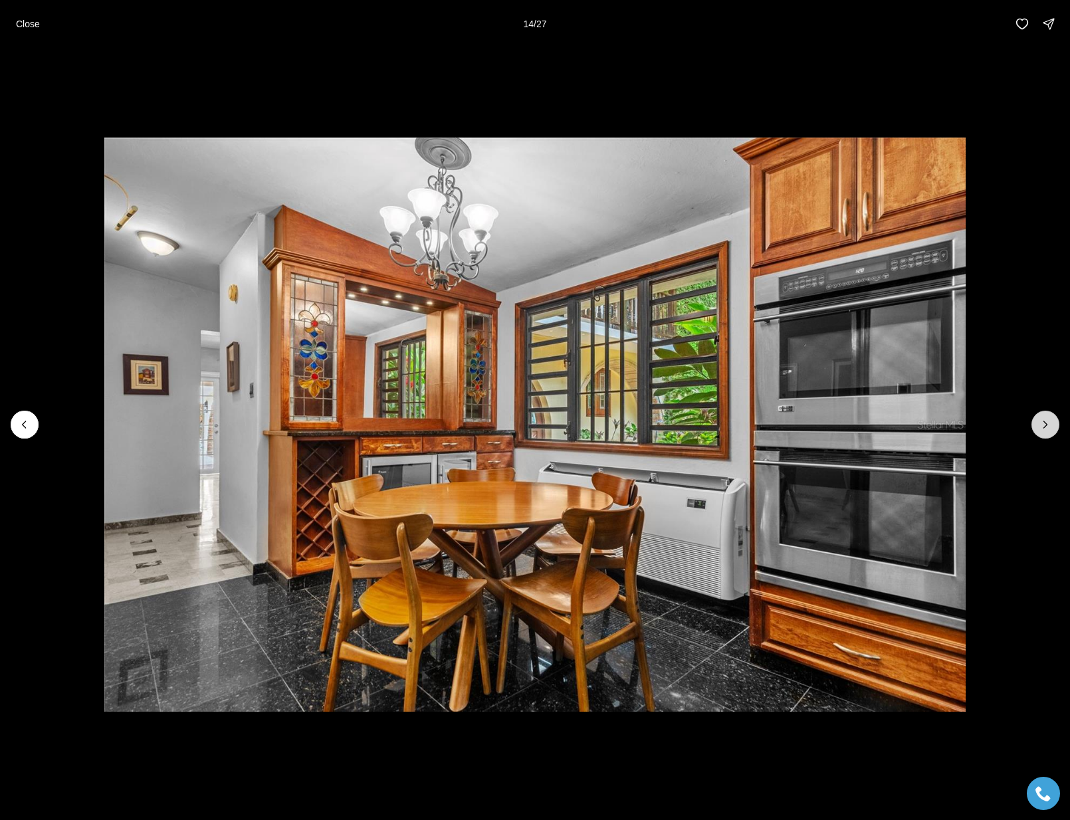
click at [1044, 415] on button "Next slide" at bounding box center [1045, 425] width 28 height 28
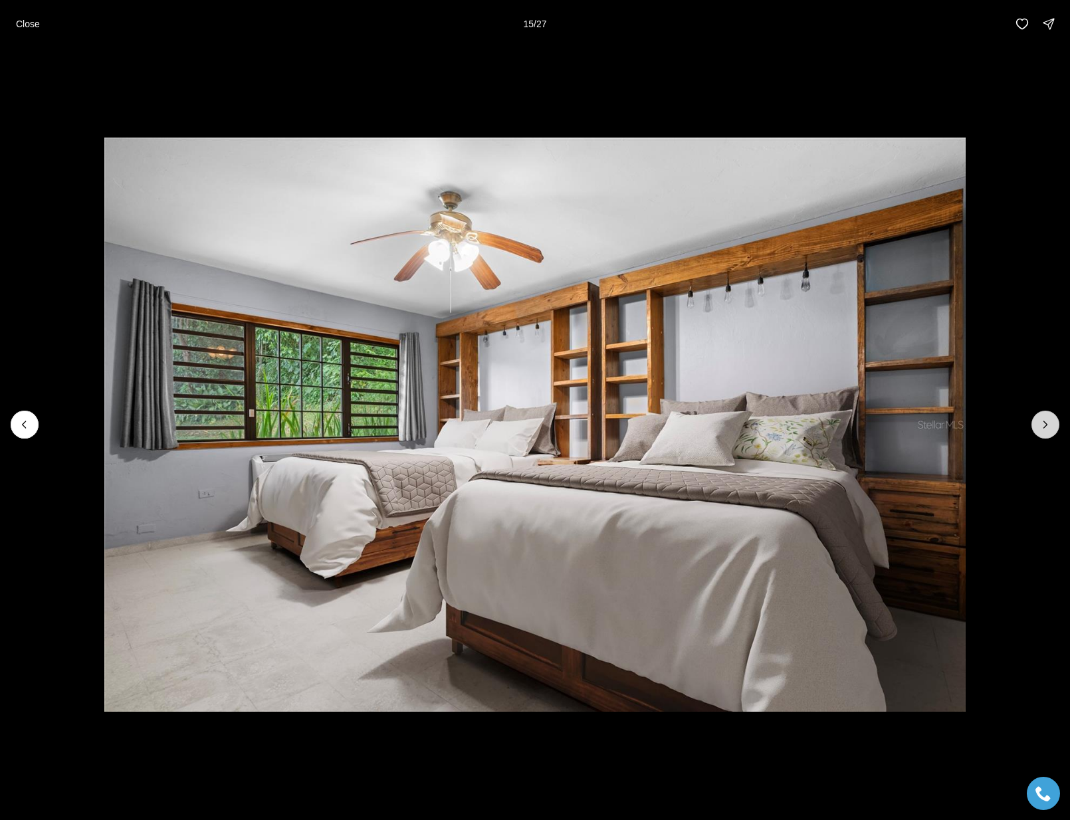
click at [1044, 415] on button "Next slide" at bounding box center [1045, 425] width 28 height 28
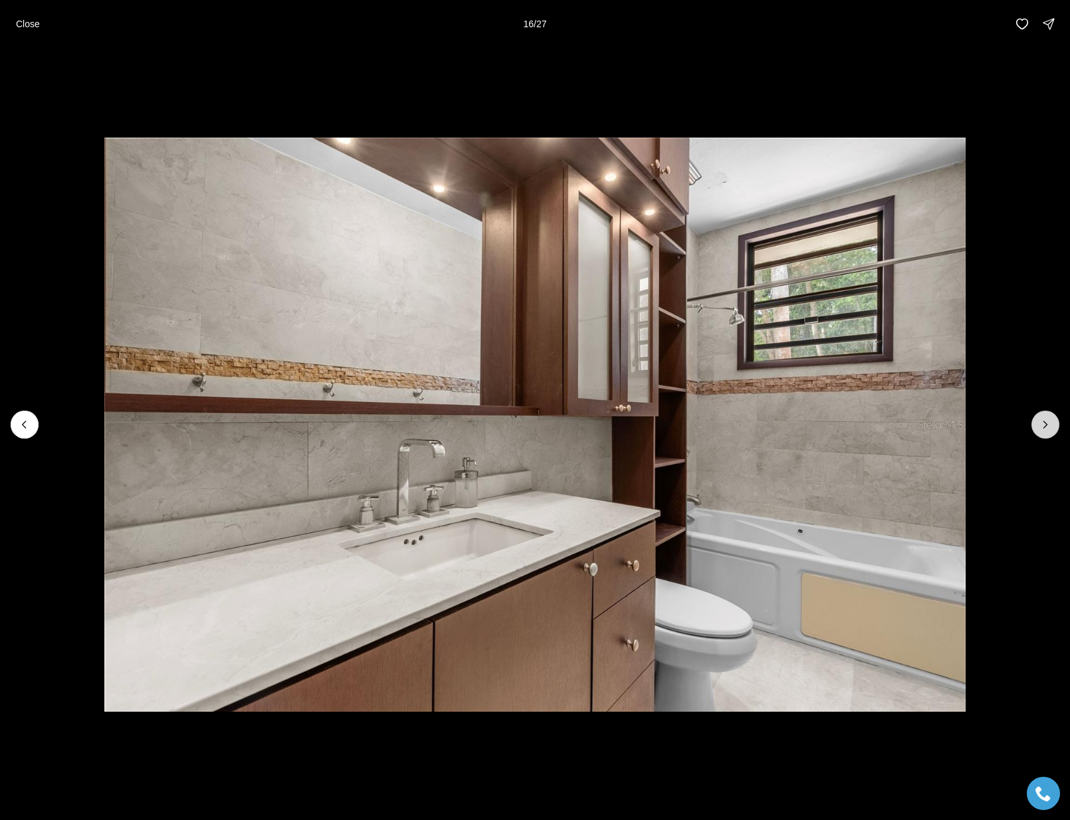
click at [1044, 415] on button "Next slide" at bounding box center [1045, 425] width 28 height 28
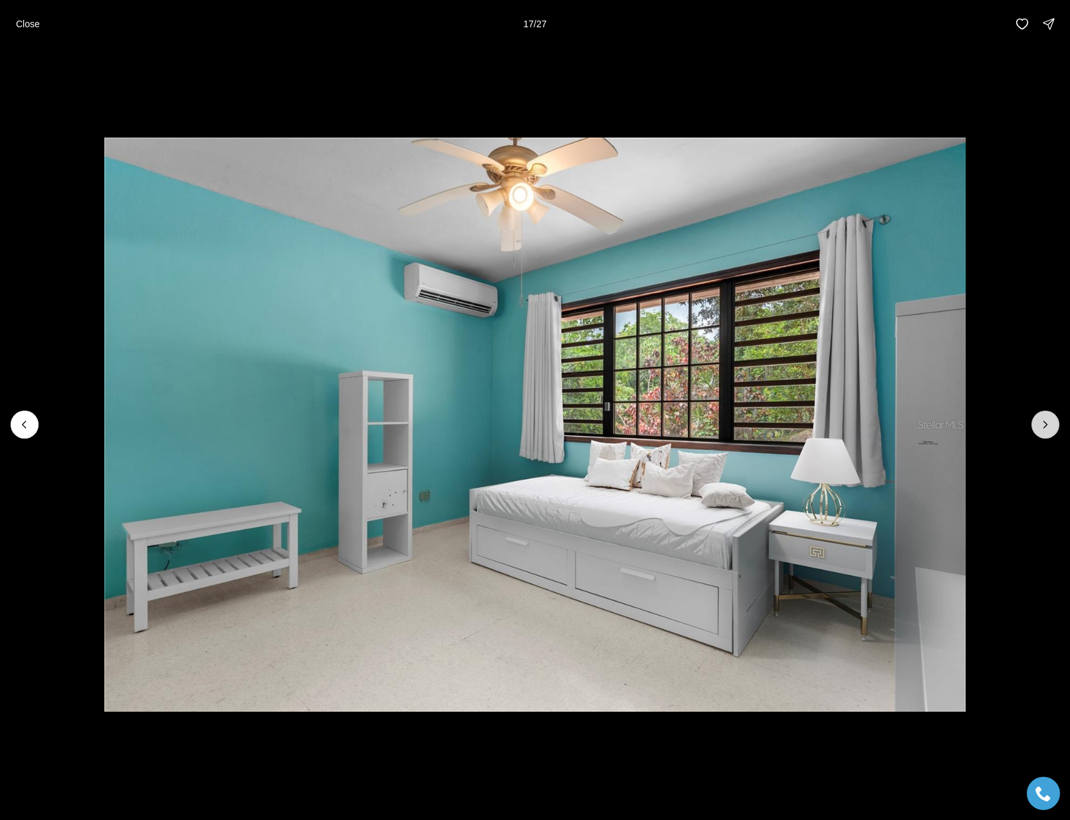
click at [1044, 415] on button "Next slide" at bounding box center [1045, 425] width 28 height 28
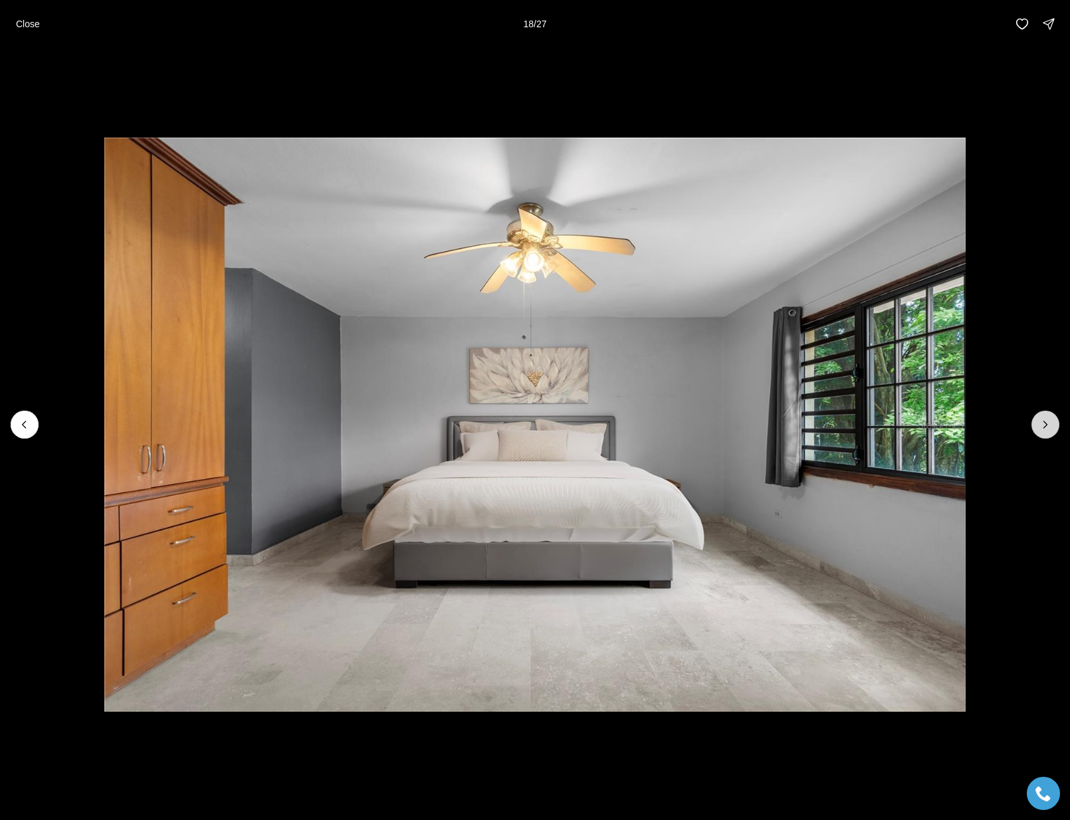
click at [1044, 415] on button "Next slide" at bounding box center [1045, 425] width 28 height 28
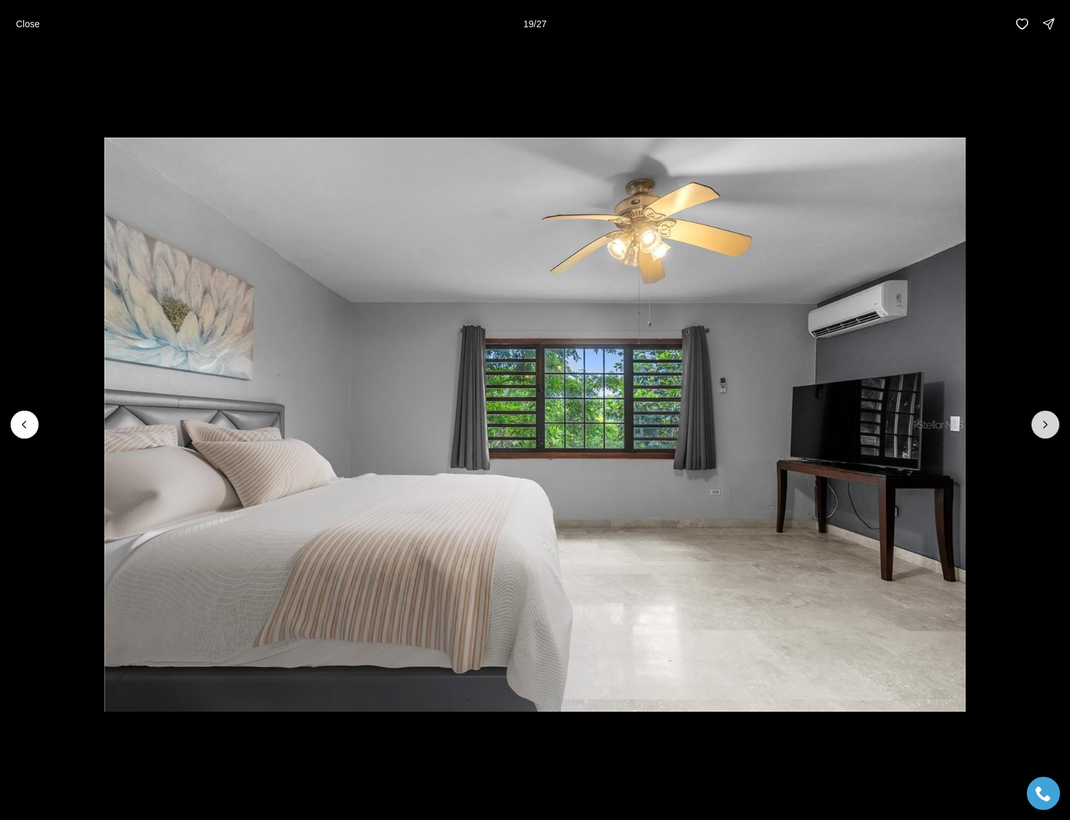
click at [1044, 415] on button "Next slide" at bounding box center [1045, 425] width 28 height 28
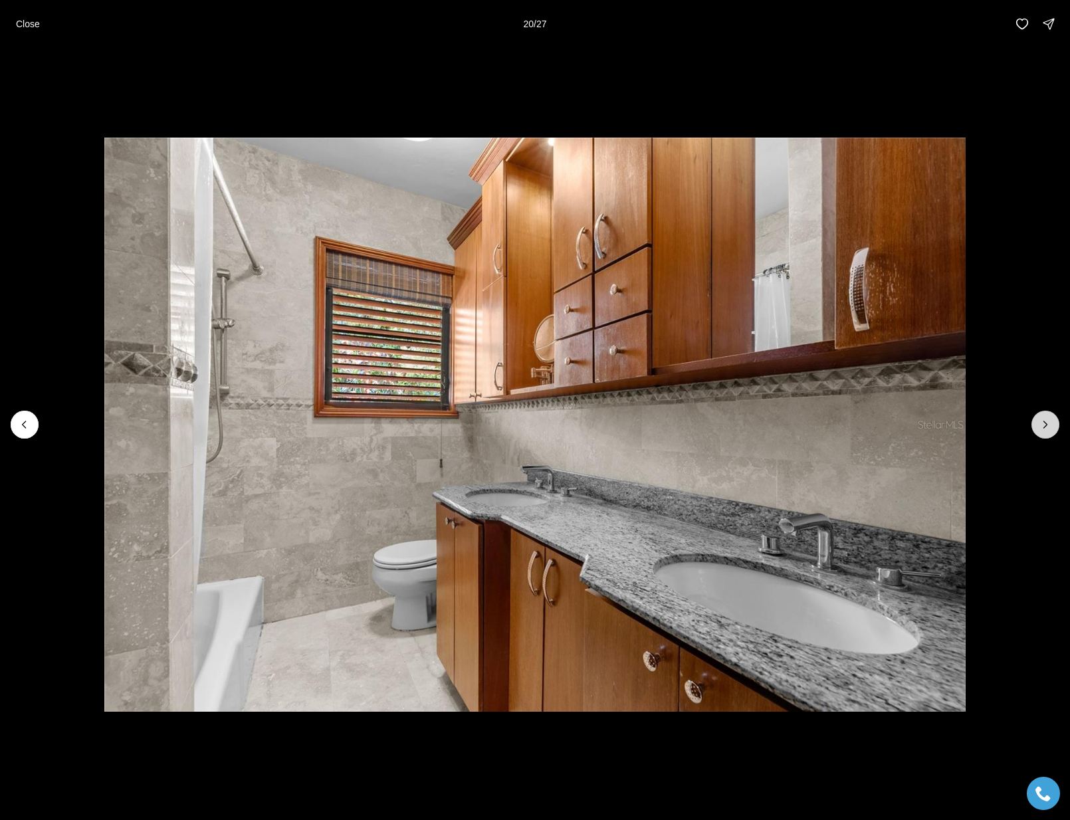
click at [1044, 415] on button "Next slide" at bounding box center [1045, 425] width 28 height 28
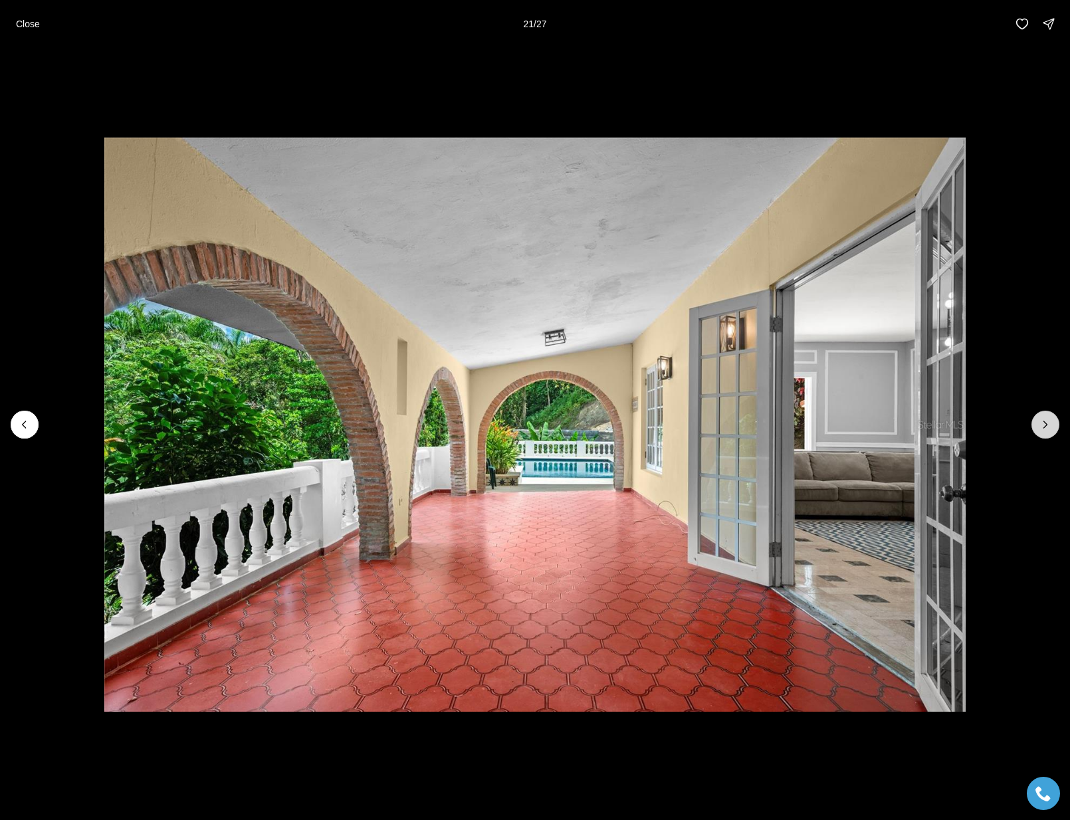
click at [1044, 415] on button "Next slide" at bounding box center [1045, 425] width 28 height 28
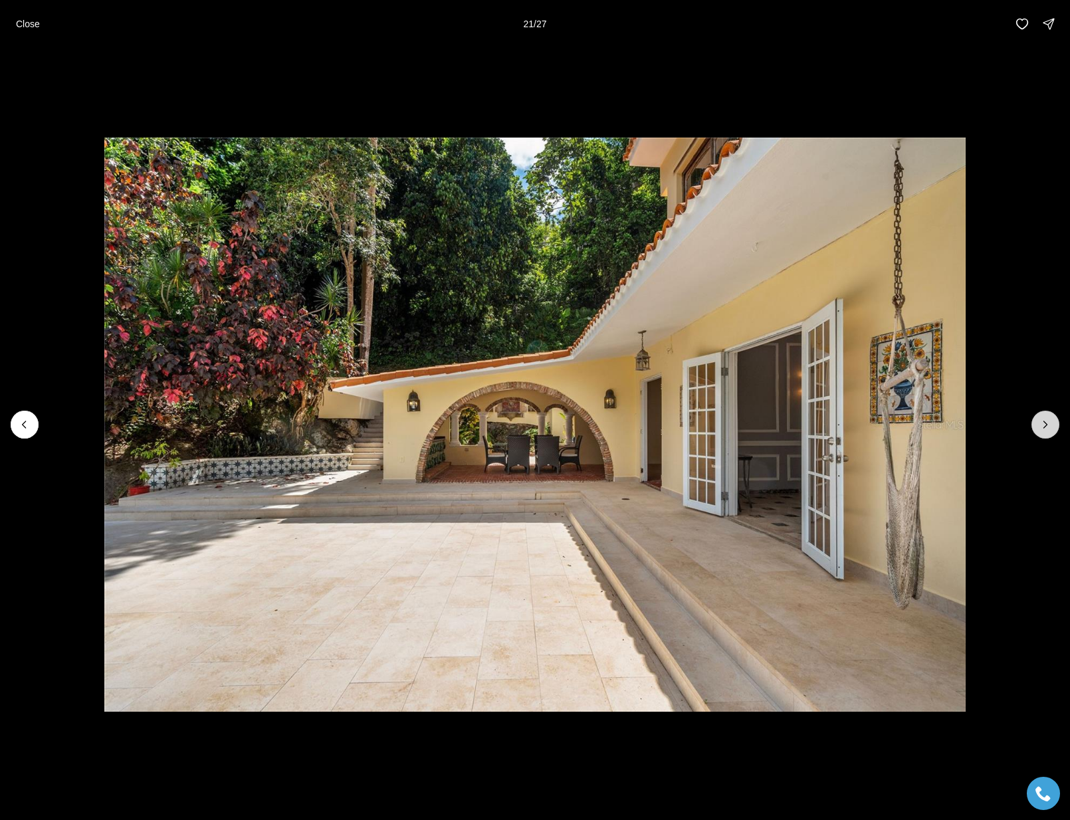
click at [1044, 415] on button "Next slide" at bounding box center [1045, 425] width 28 height 28
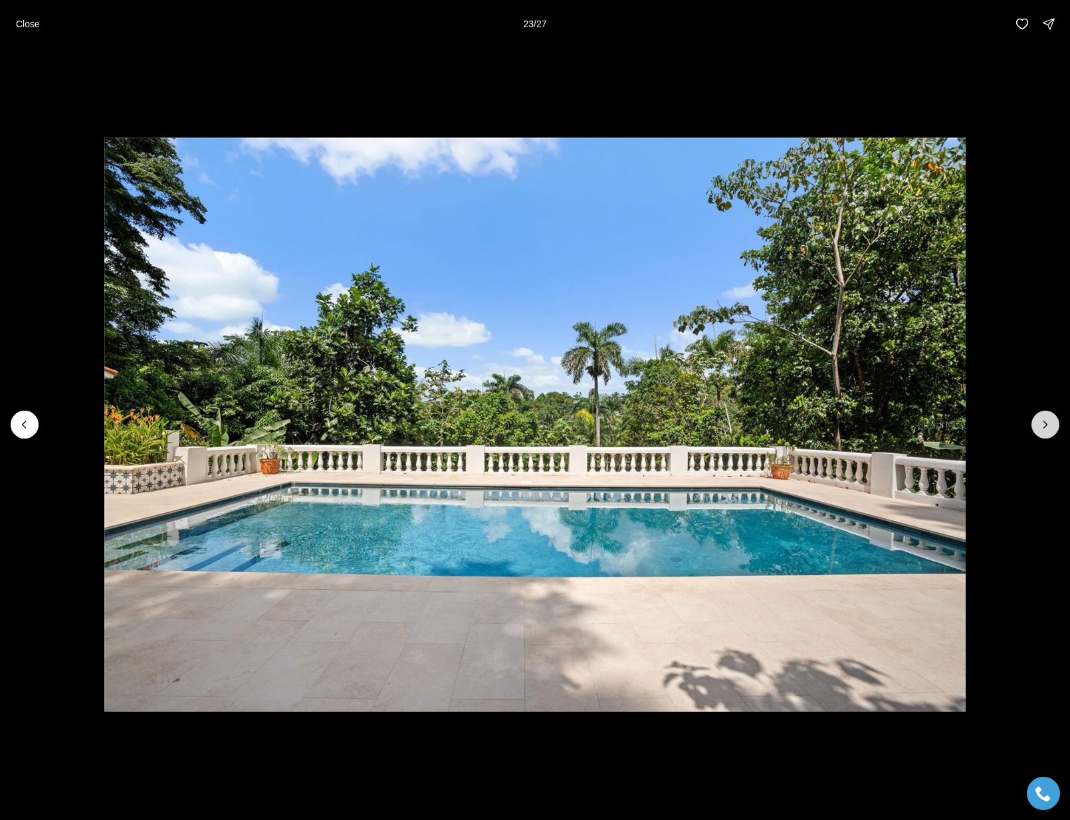
click at [1044, 415] on button "Next slide" at bounding box center [1045, 425] width 28 height 28
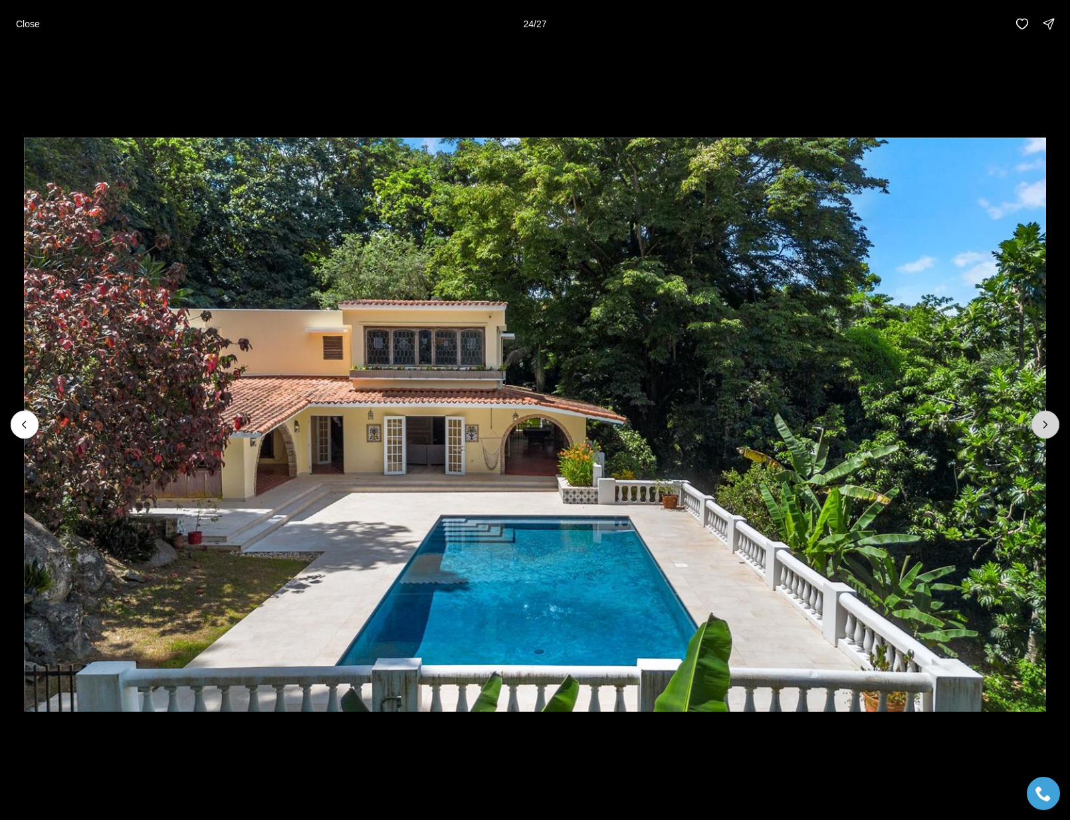
click at [1044, 415] on button "Next slide" at bounding box center [1045, 425] width 28 height 28
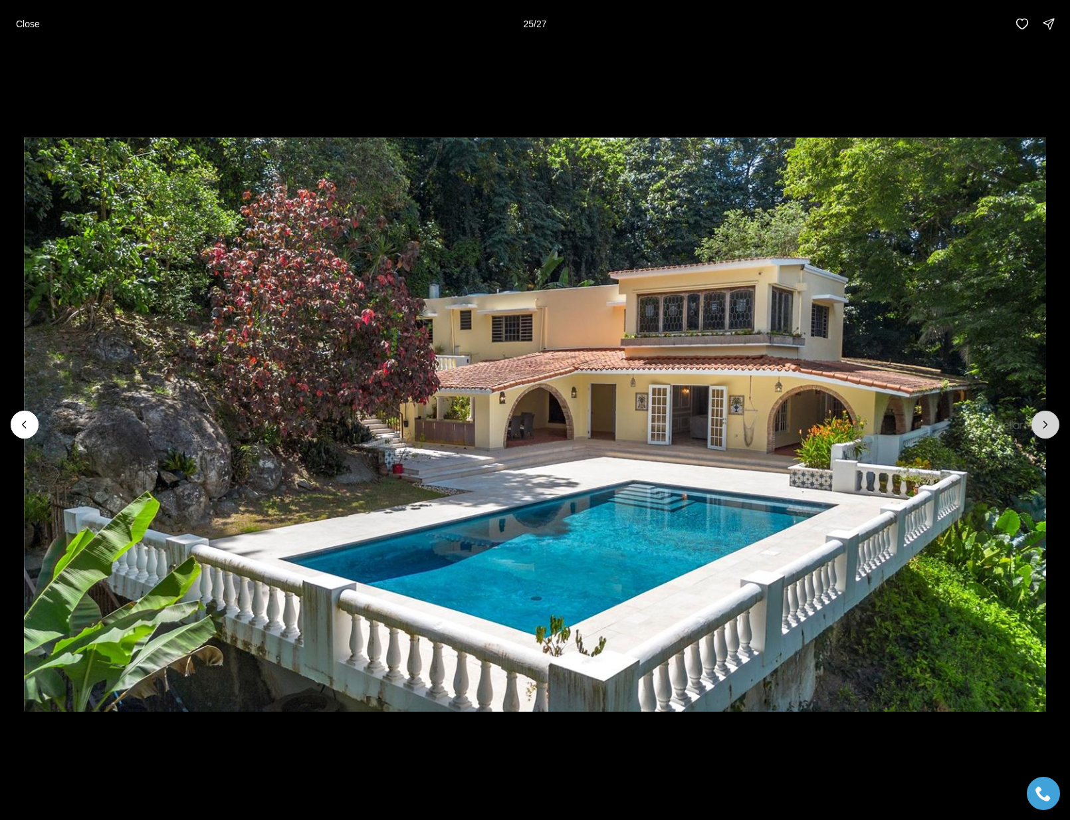
click at [1044, 415] on button "Next slide" at bounding box center [1045, 425] width 28 height 28
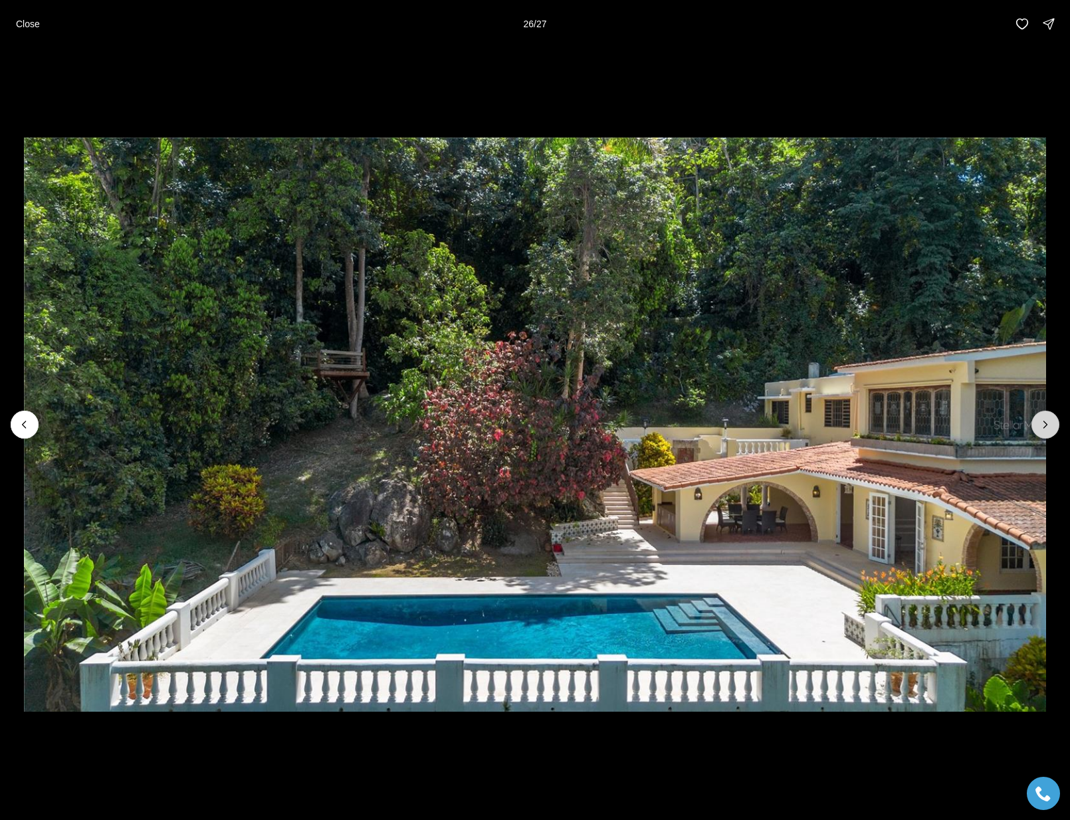
click at [1044, 415] on button "Next slide" at bounding box center [1045, 425] width 28 height 28
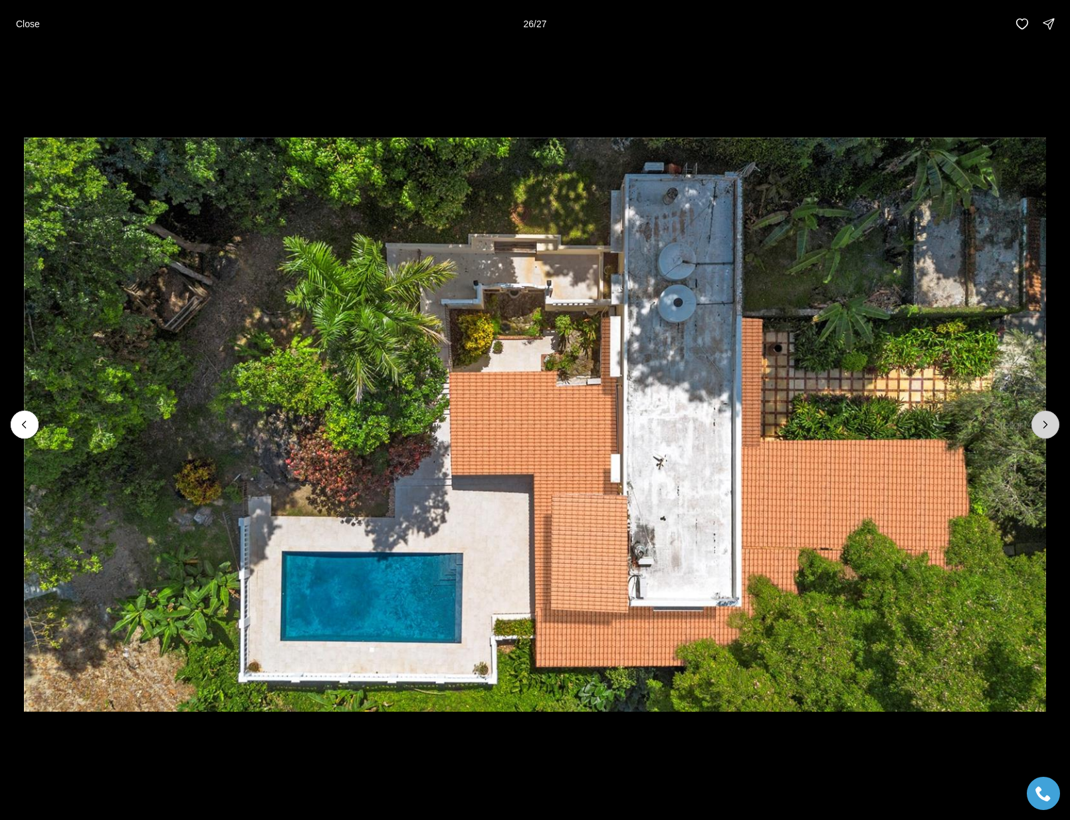
click at [1044, 415] on div at bounding box center [1045, 425] width 28 height 28
click at [27, 19] on p "Close" at bounding box center [28, 24] width 24 height 11
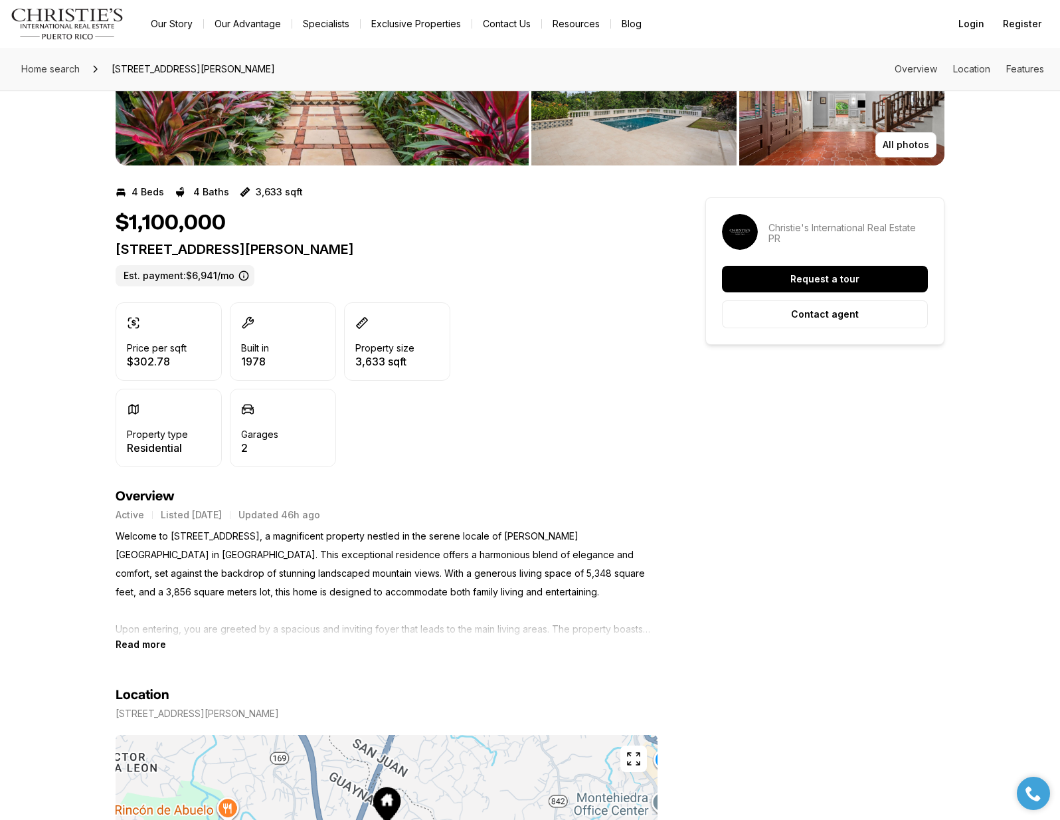
scroll to position [324, 0]
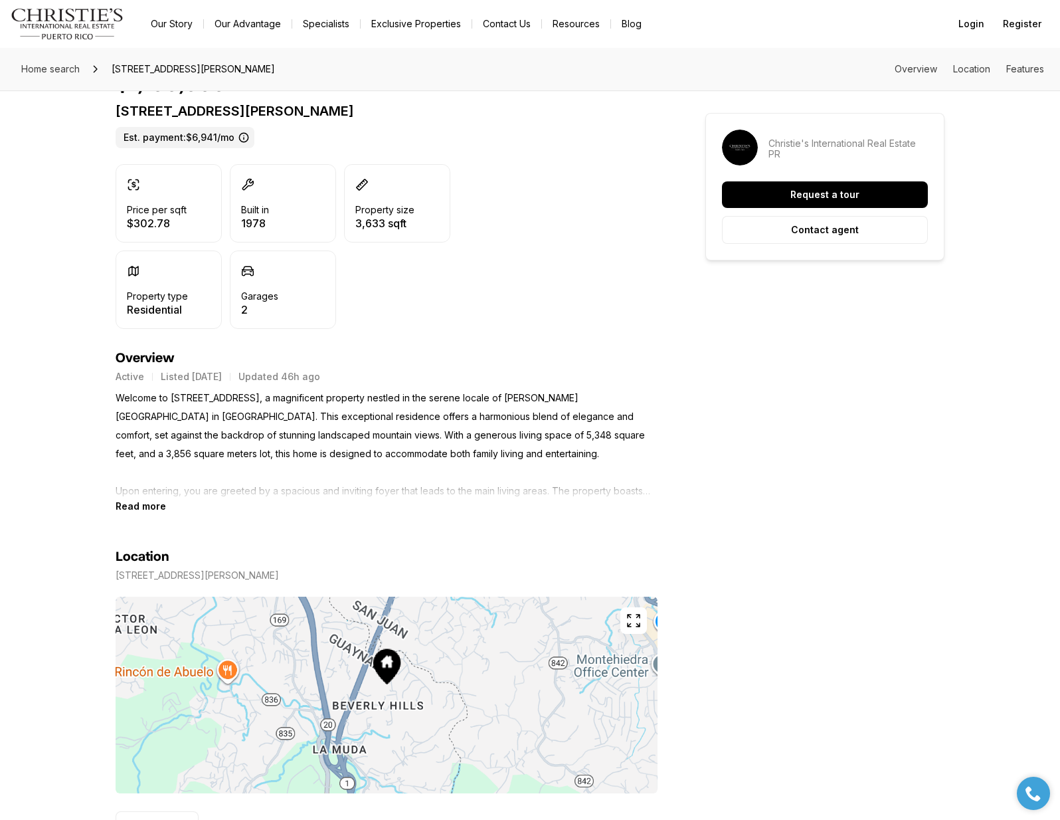
click at [150, 509] on b "Read more" at bounding box center [141, 505] width 50 height 11
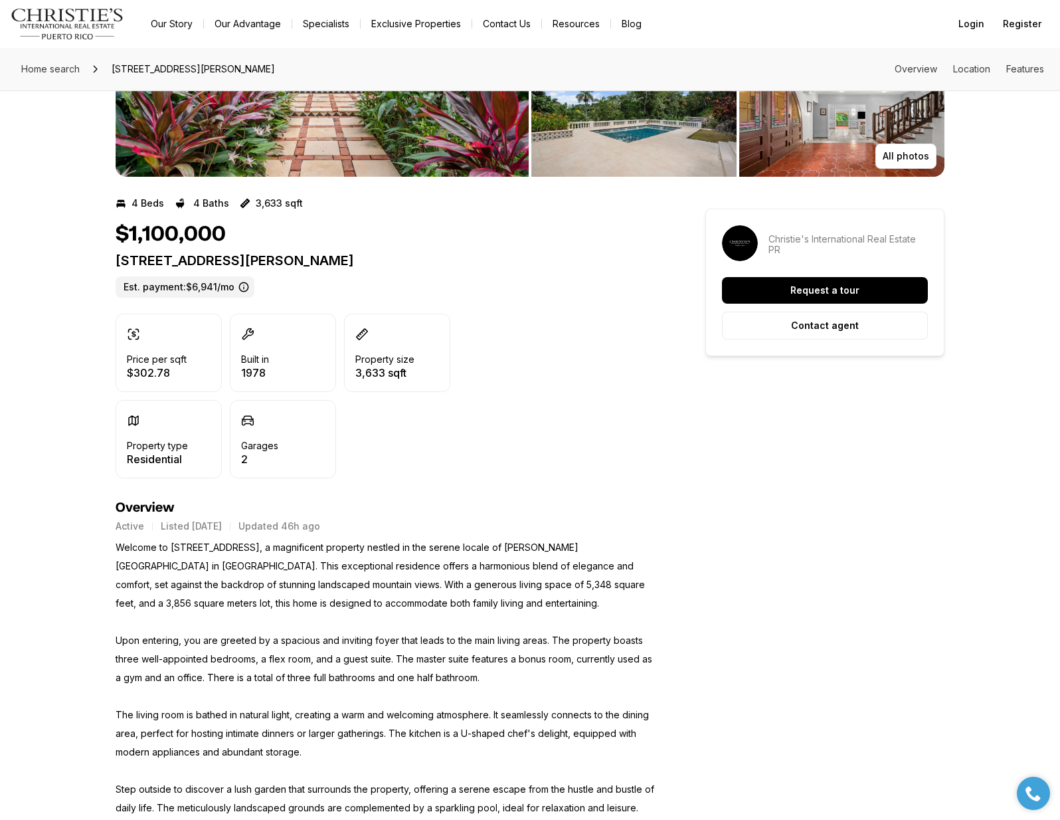
scroll to position [0, 0]
